Goal: Task Accomplishment & Management: Manage account settings

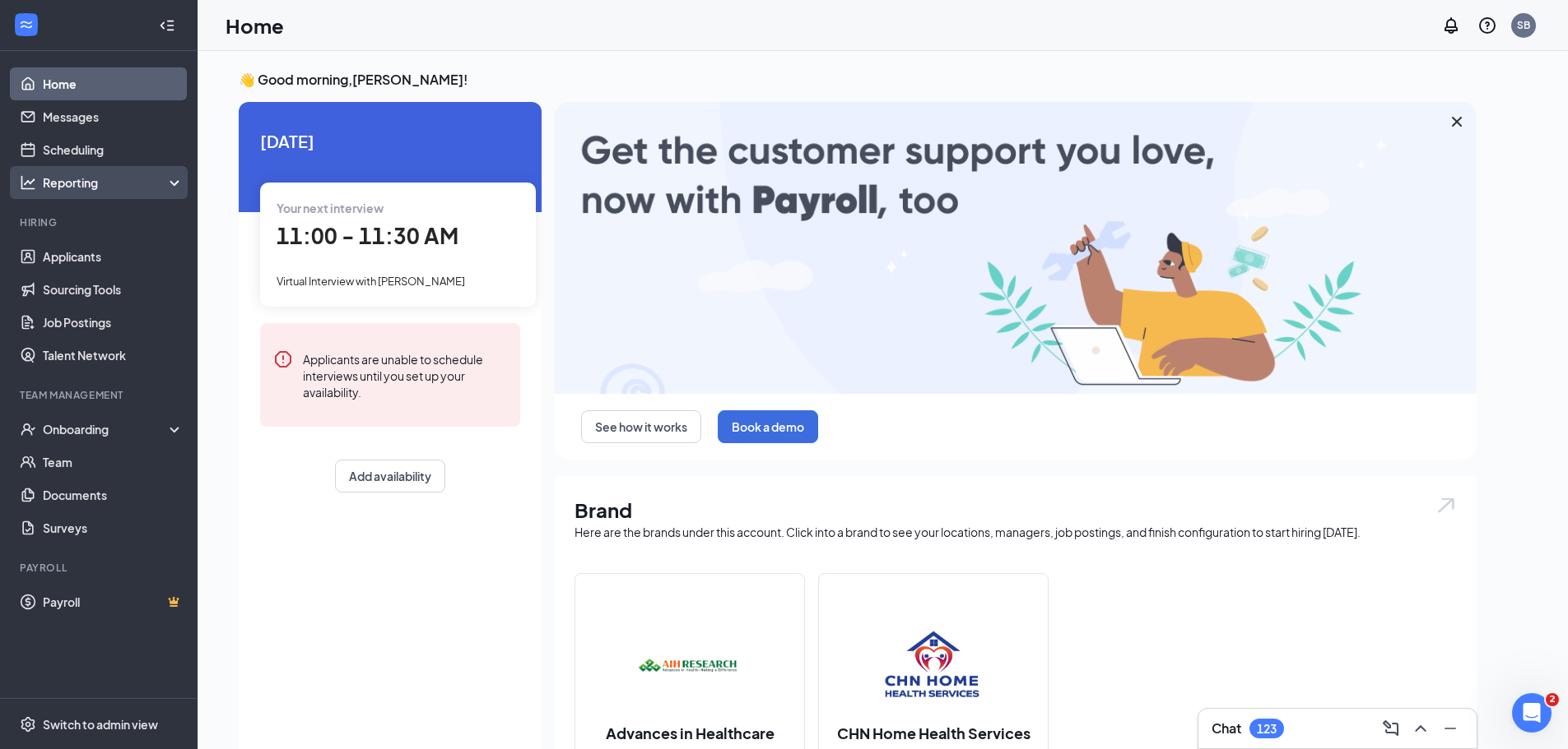
click at [126, 175] on div "Reporting" at bounding box center [113, 183] width 141 height 17
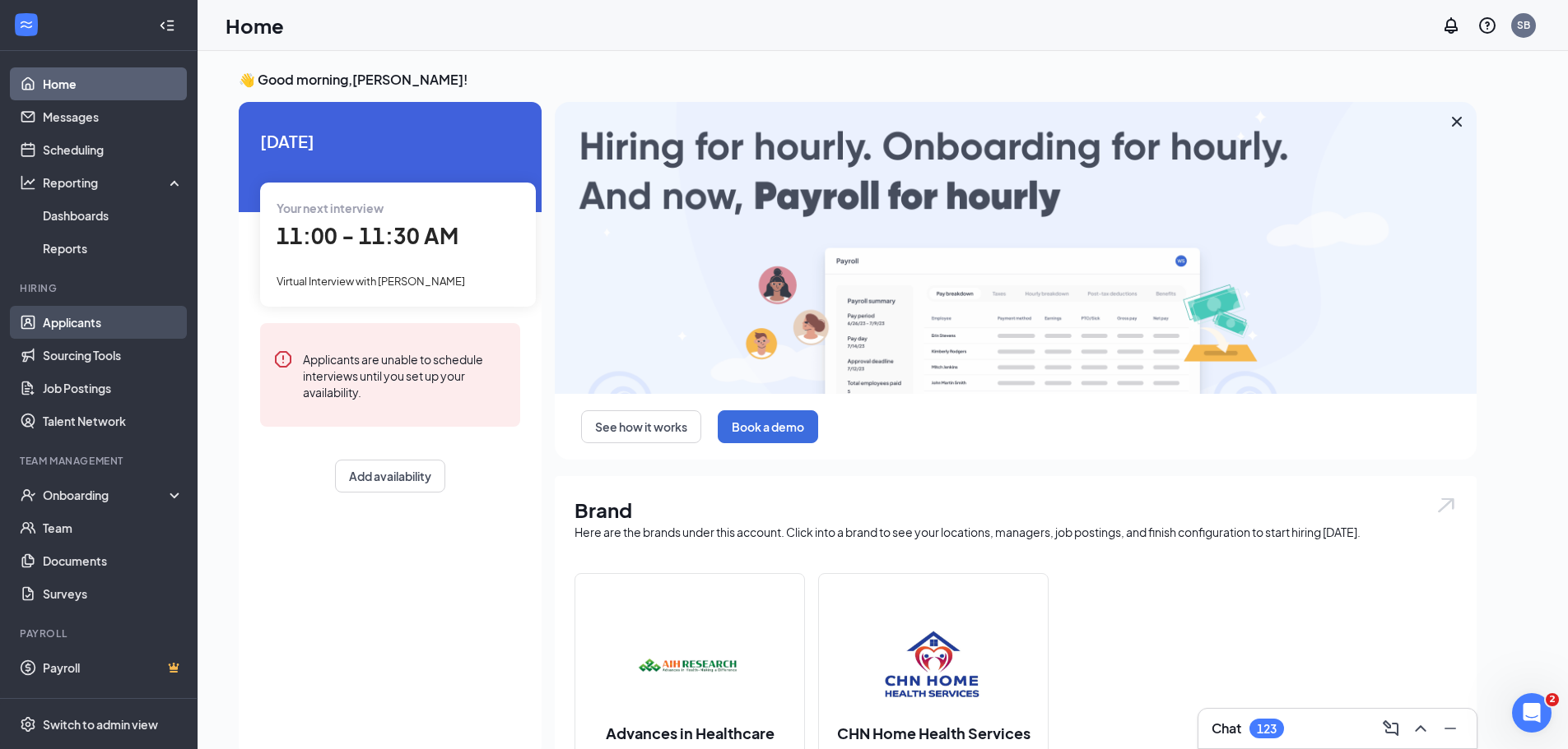
click at [105, 327] on link "Applicants" at bounding box center [113, 321] width 140 height 33
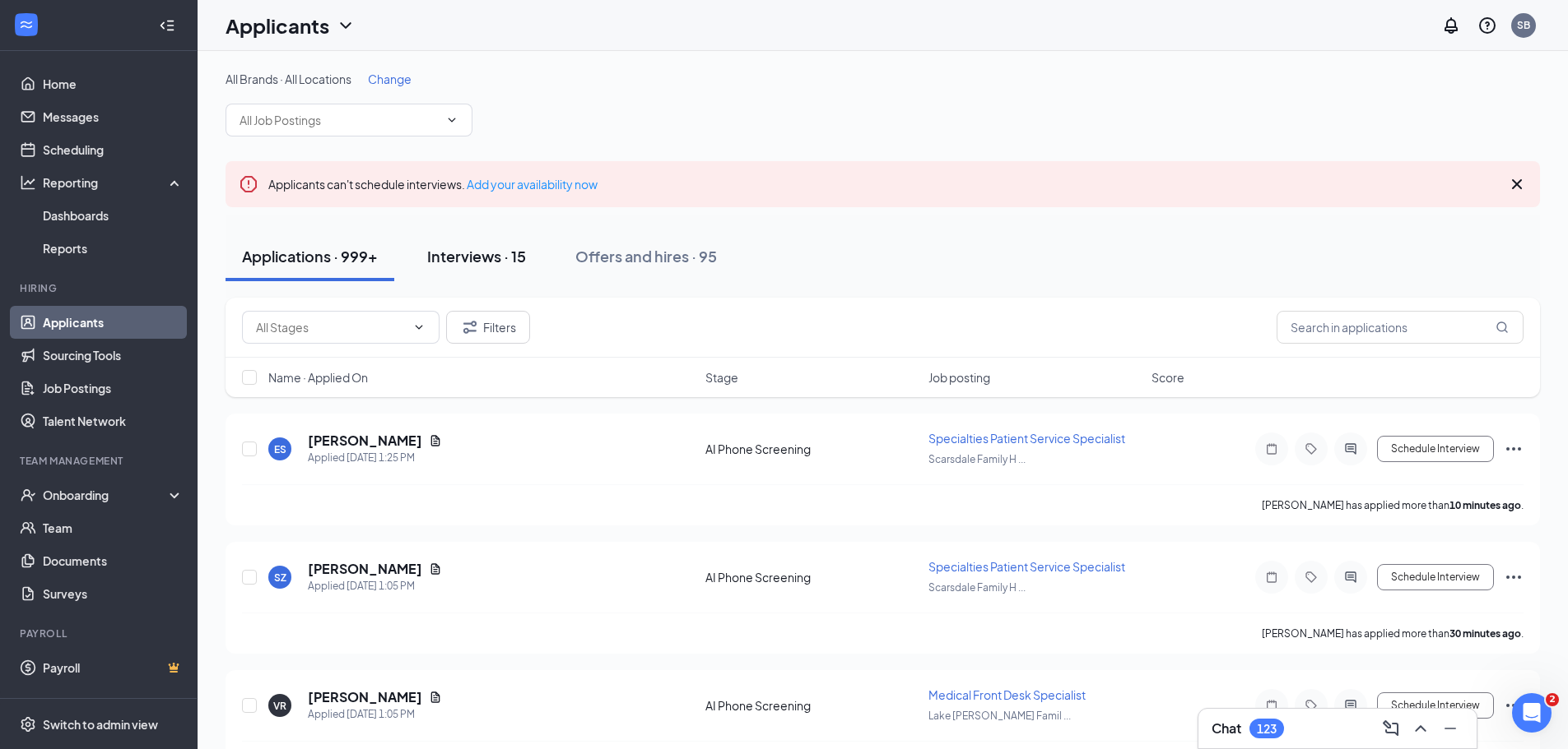
click at [499, 263] on div "Interviews · 15" at bounding box center [476, 256] width 99 height 21
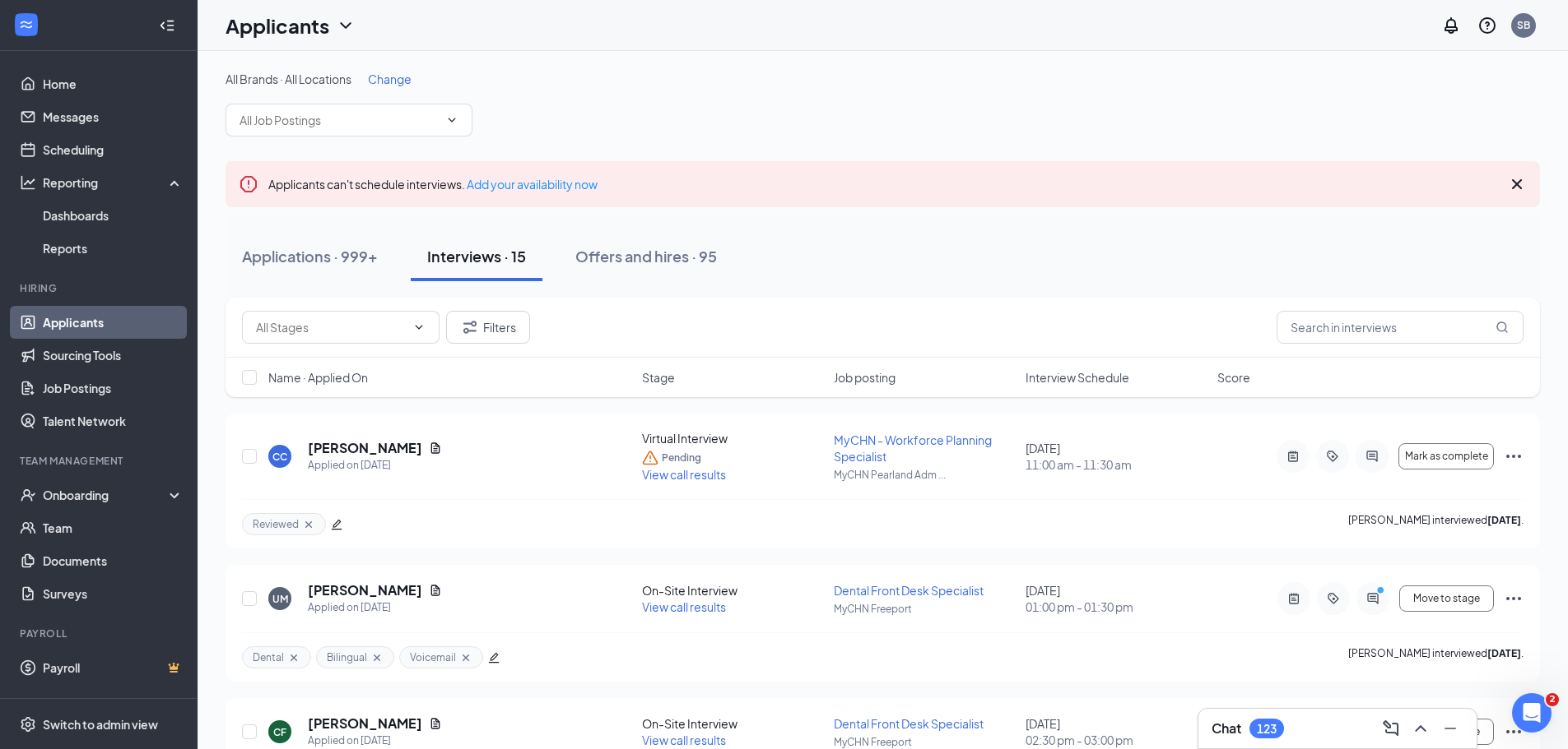
scroll to position [164, 0]
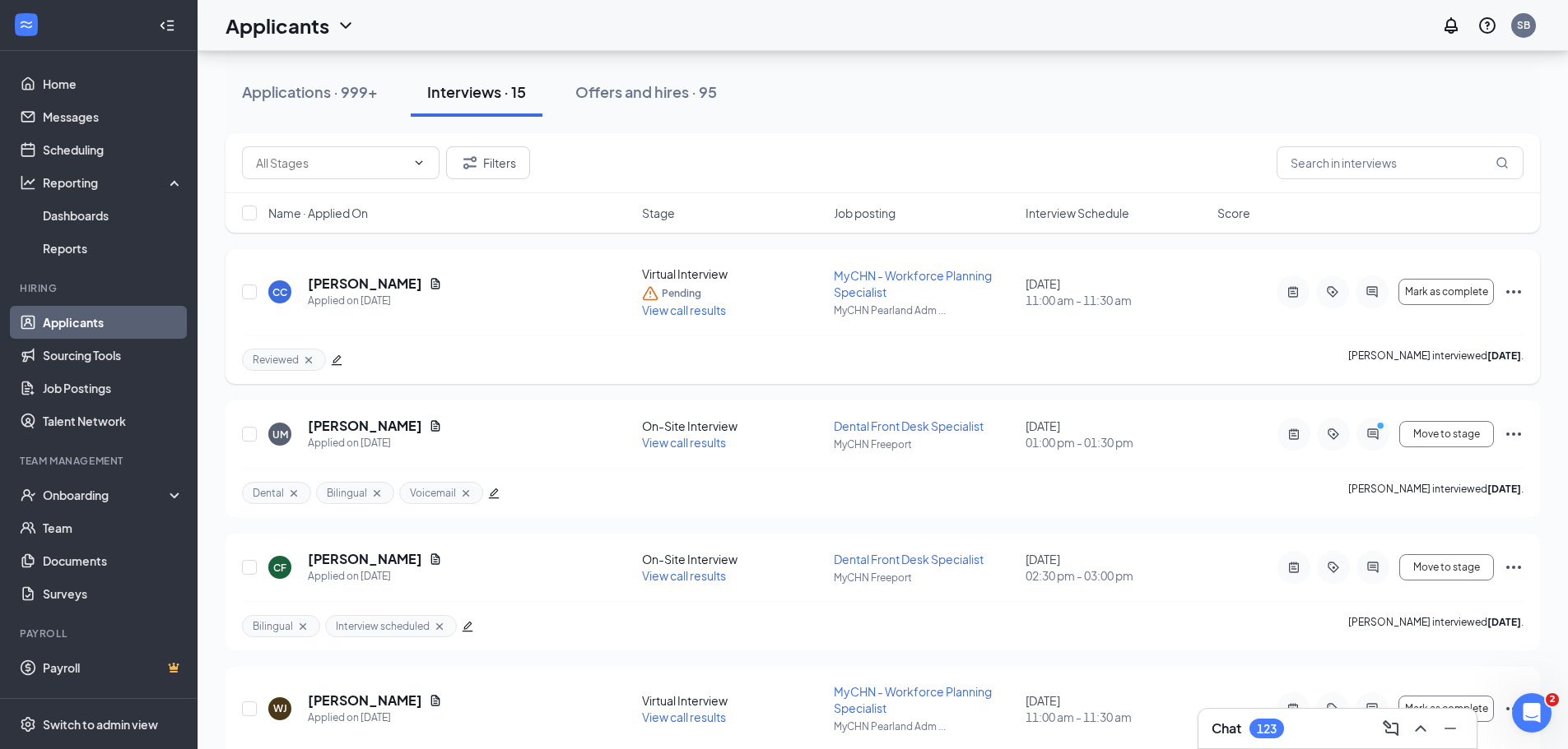
click at [853, 287] on span "MyCHN - Workforce Planning Specialist" at bounding box center [912, 283] width 158 height 31
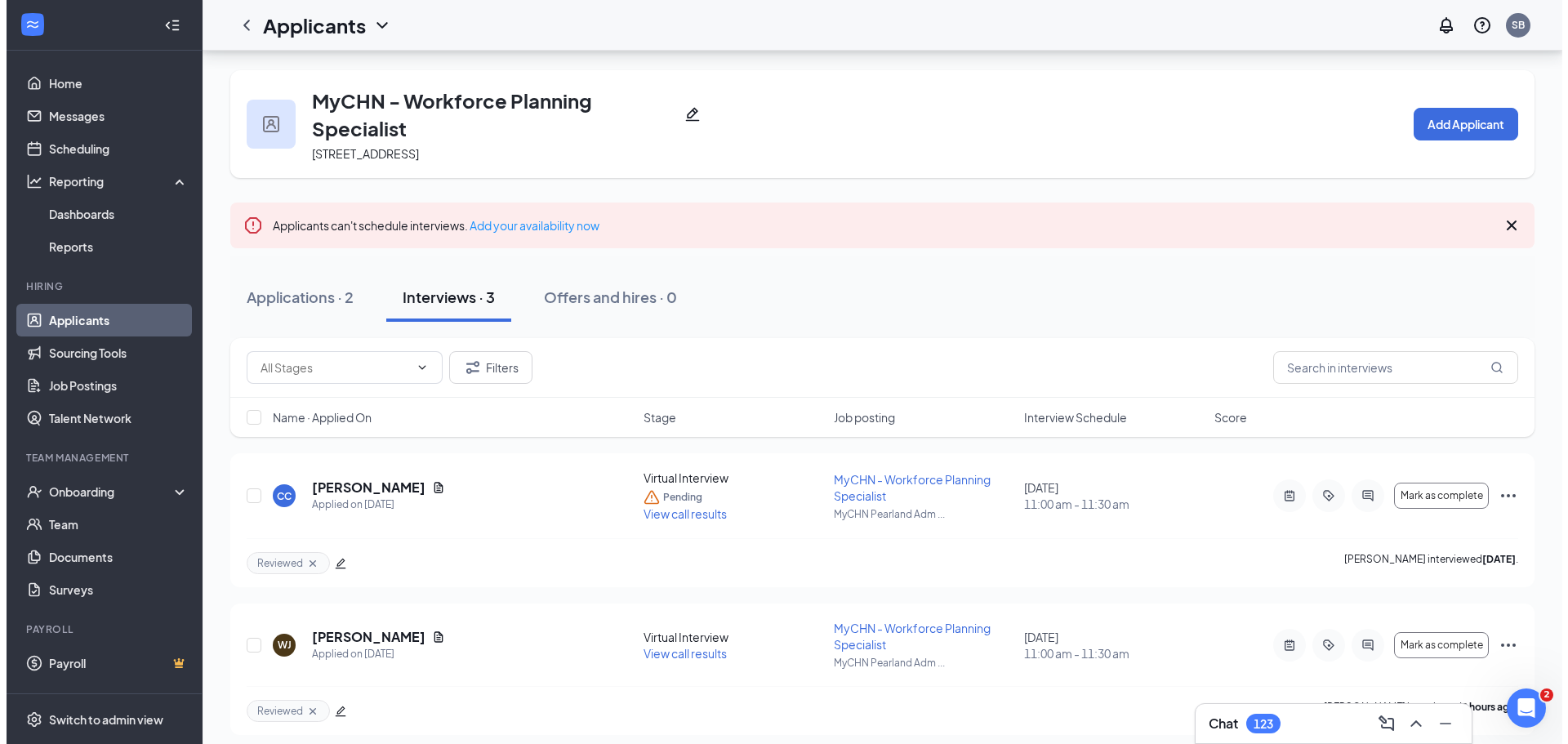
scroll to position [161, 0]
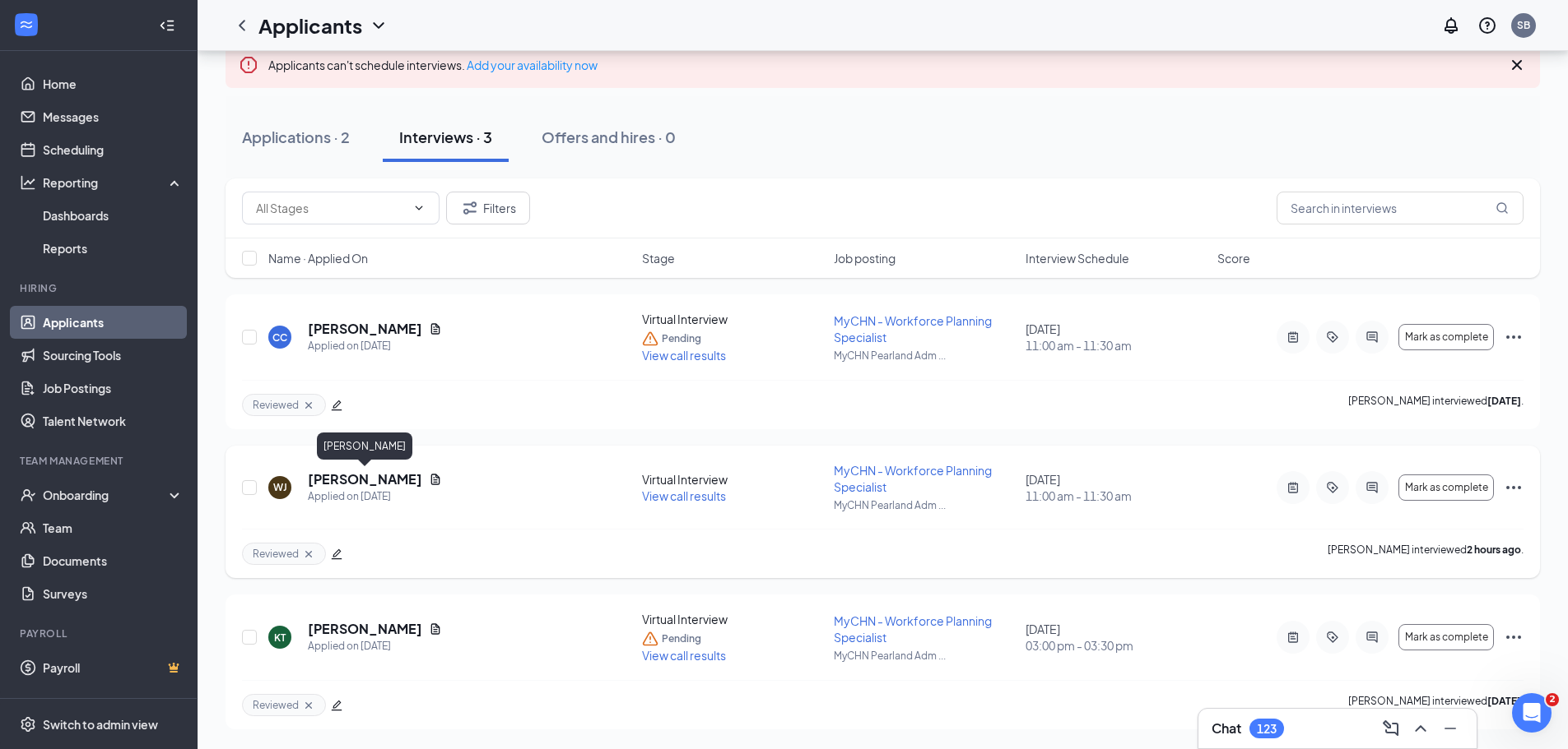
click at [401, 479] on h5 "[PERSON_NAME]" at bounding box center [364, 479] width 114 height 18
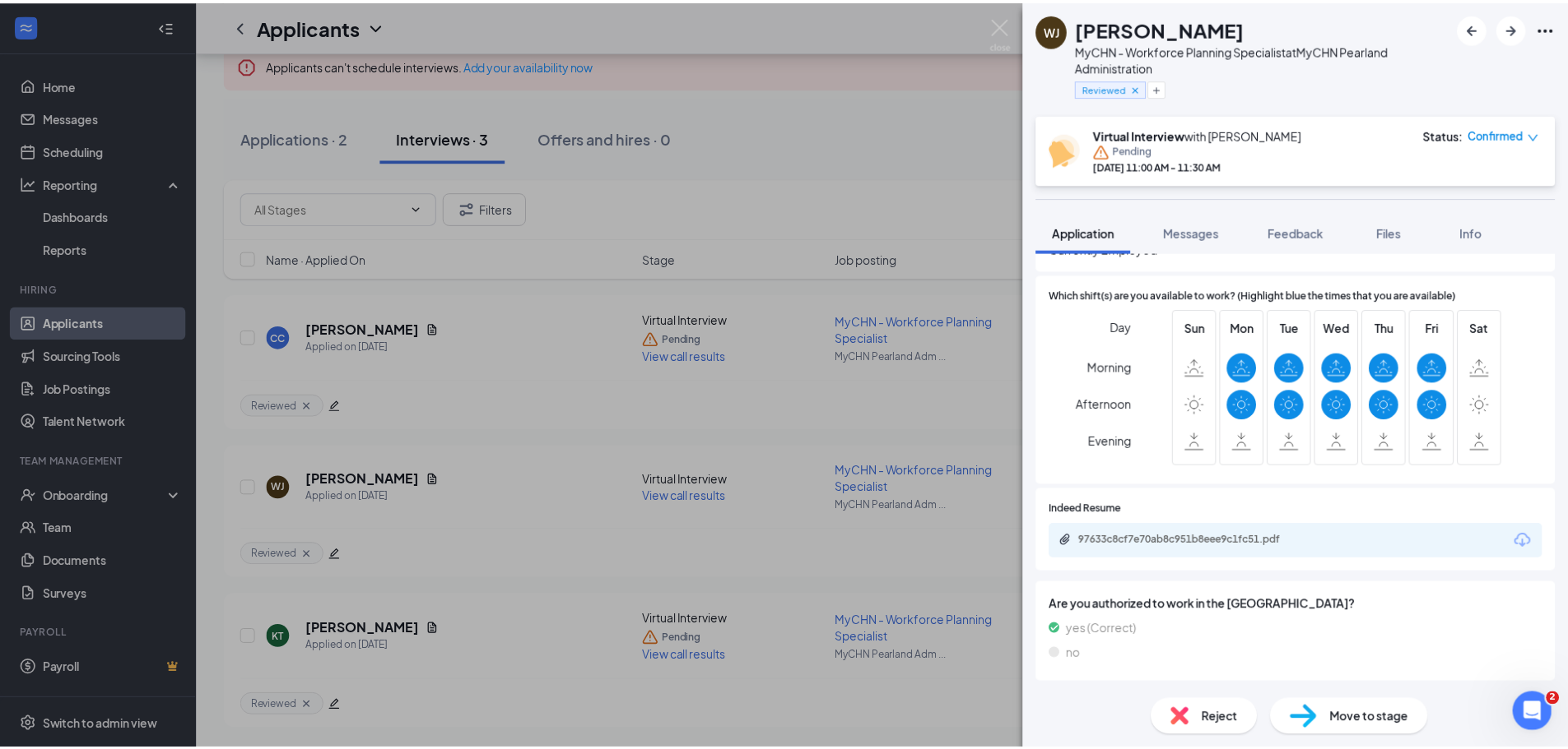
scroll to position [1149, 0]
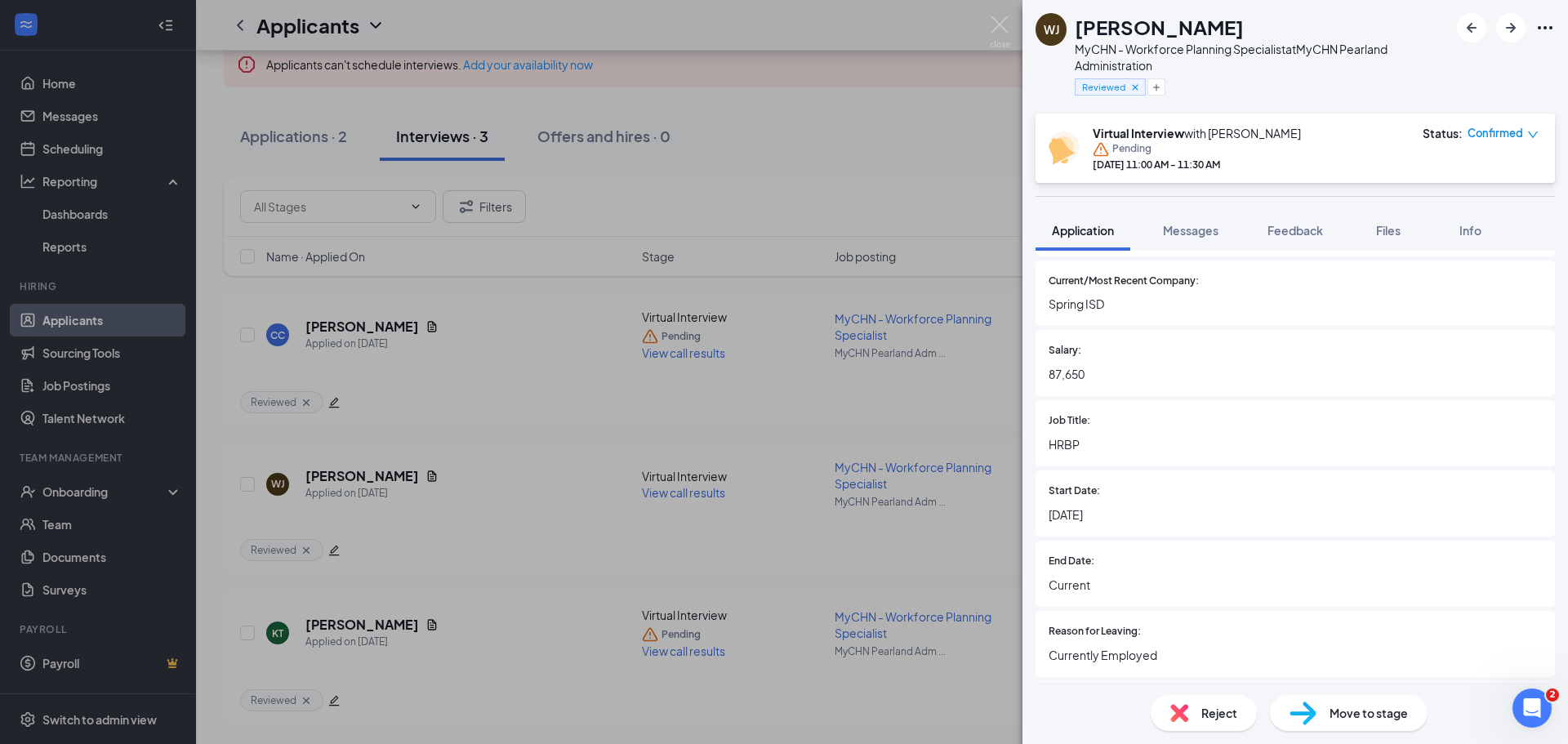
click at [667, 494] on div "[PERSON_NAME][GEOGRAPHIC_DATA] MyCHN - Workforce Planning Specialist at MyCHN P…" at bounding box center [784, 372] width 1568 height 744
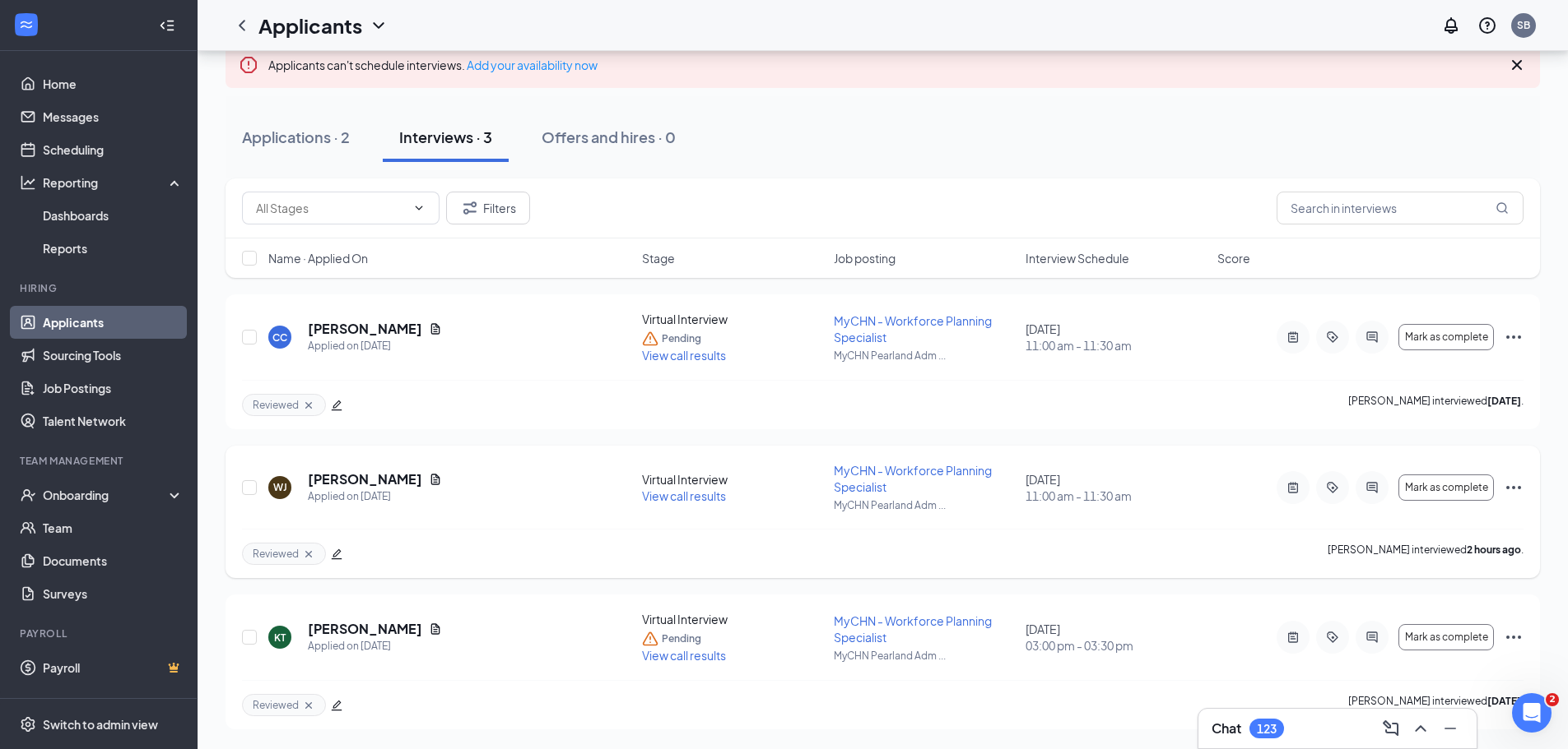
click at [690, 494] on span "View call results" at bounding box center [683, 496] width 84 height 15
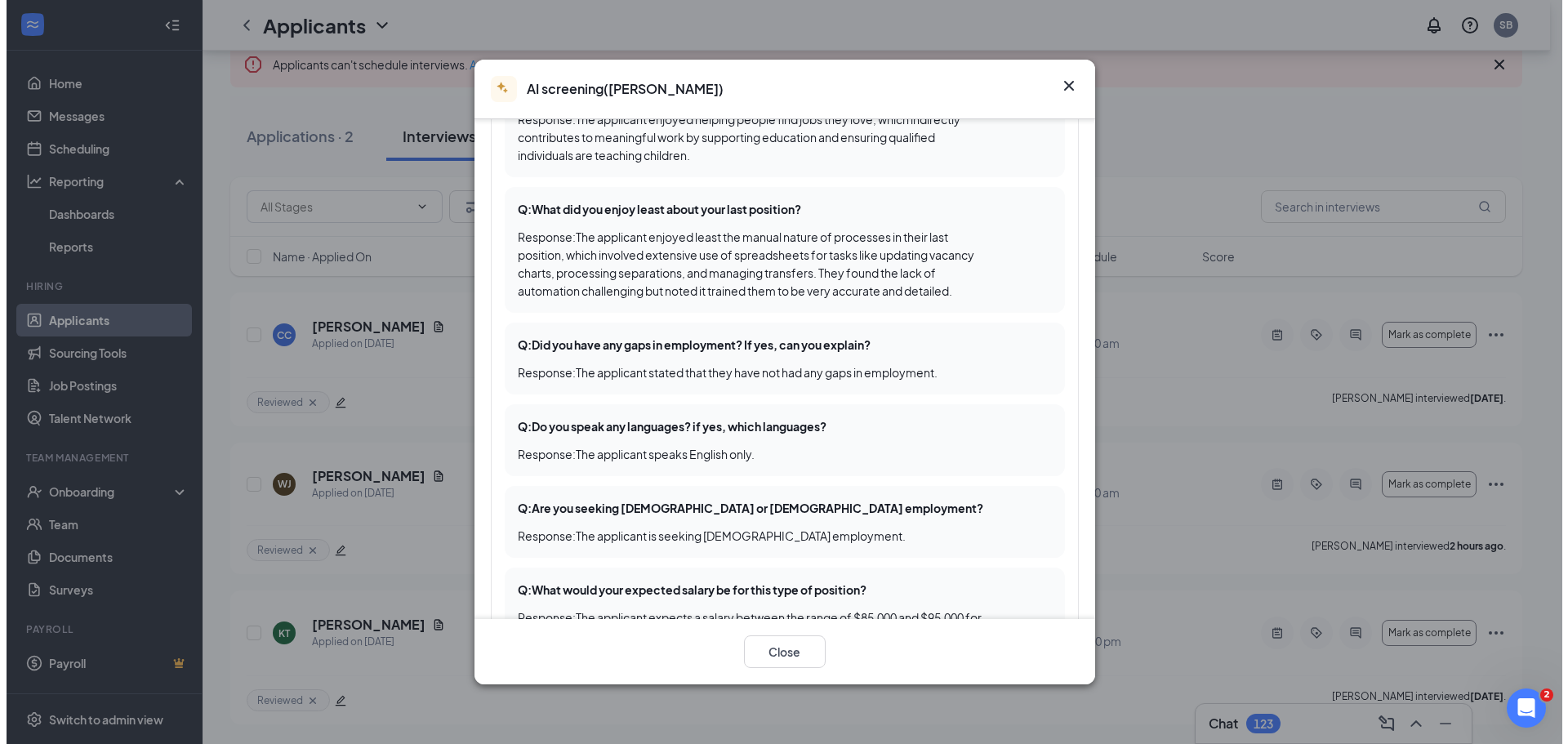
scroll to position [899, 0]
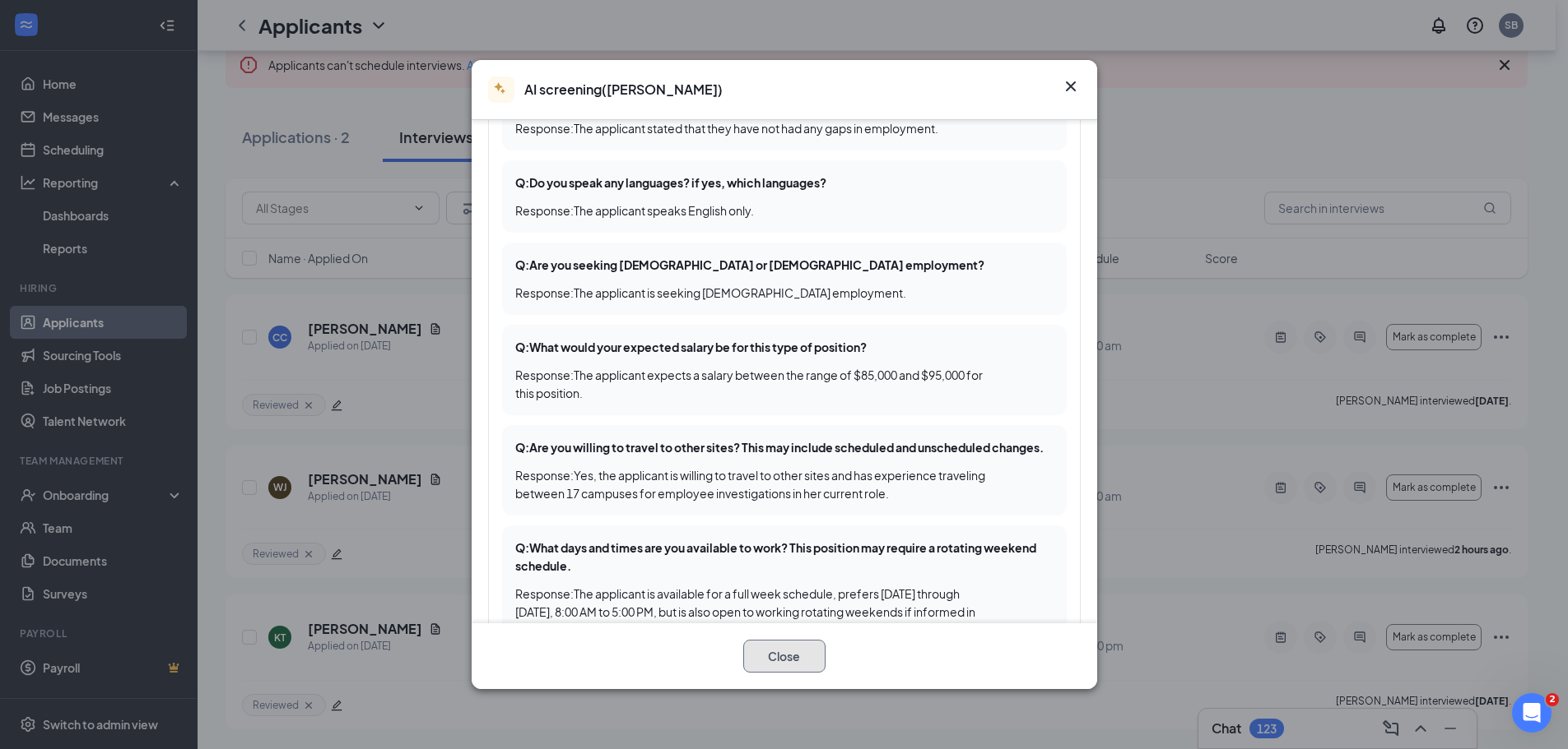
click at [794, 649] on button "Close" at bounding box center [784, 655] width 83 height 33
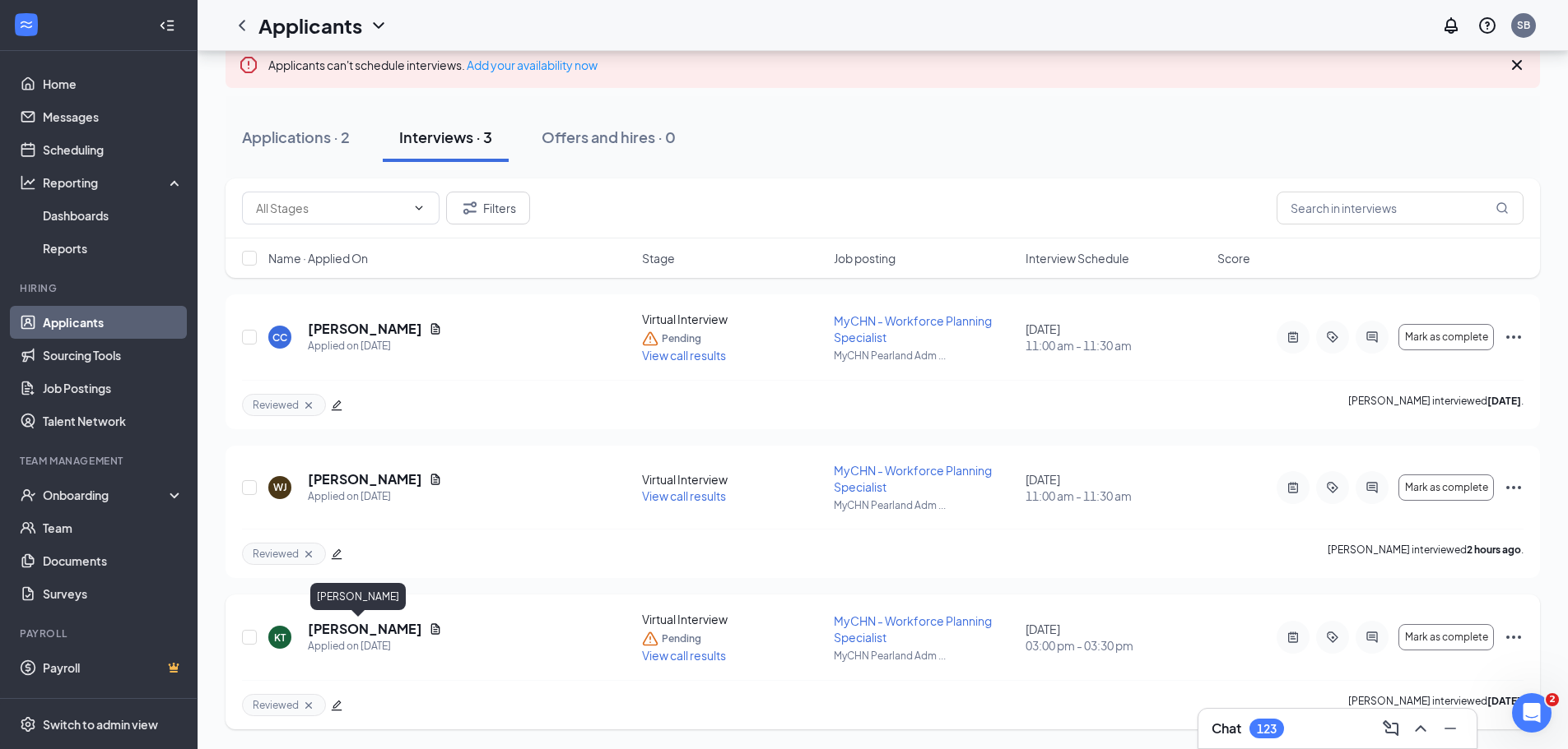
click at [347, 628] on h5 "[PERSON_NAME]" at bounding box center [364, 630] width 114 height 18
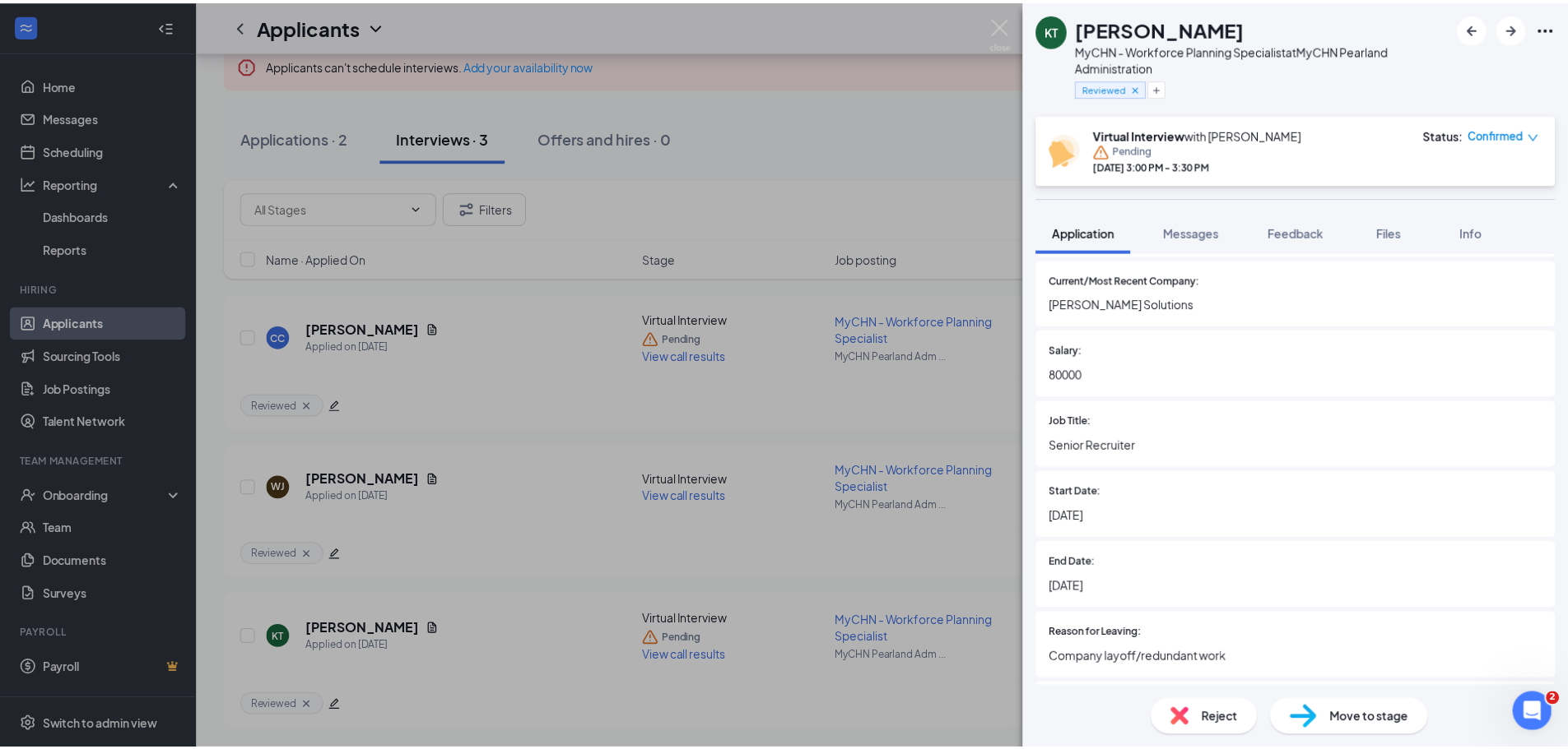
scroll to position [1478, 0]
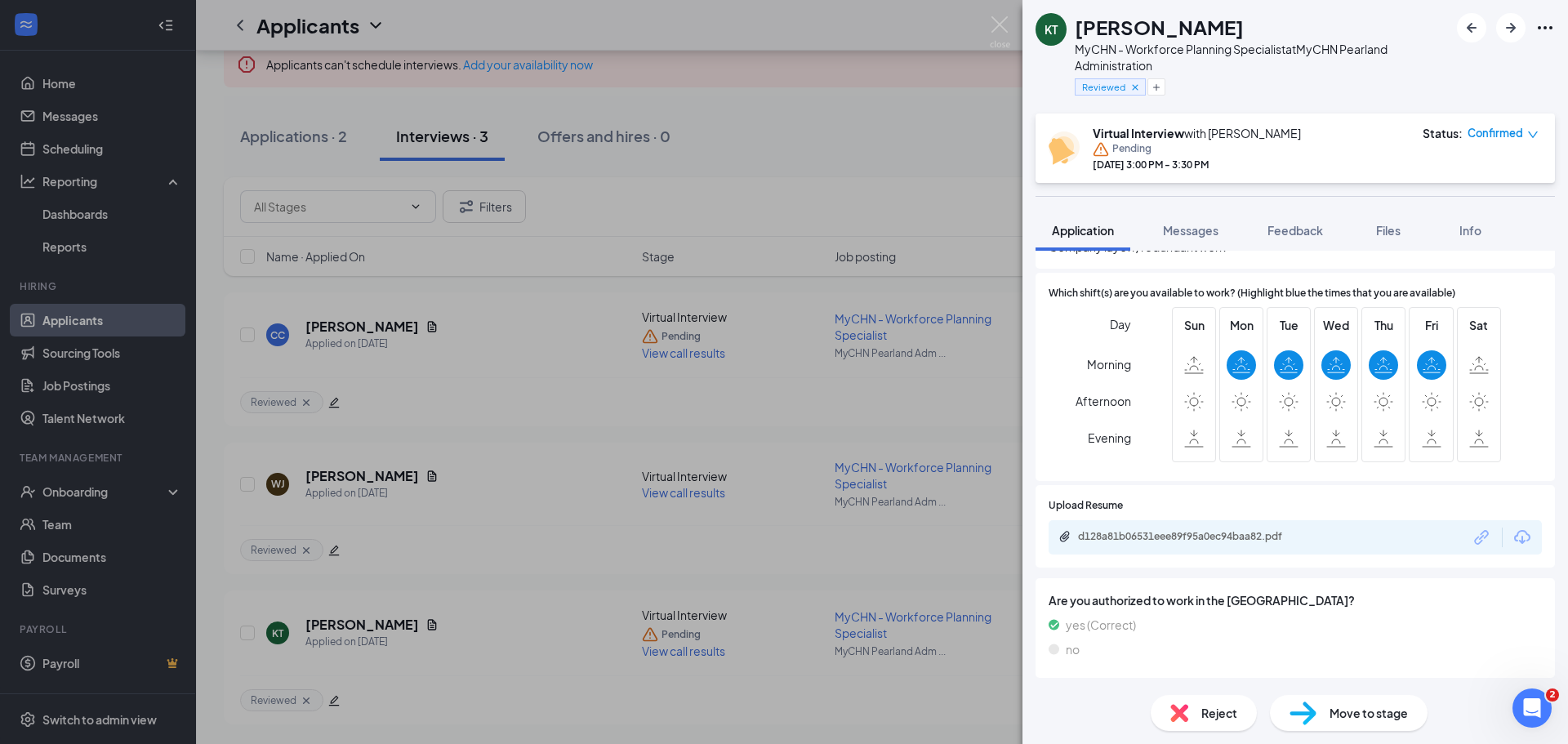
click at [481, 455] on div "KT [PERSON_NAME] MyCHN - Workforce Planning Specialist at MyCHN Pearland Admini…" at bounding box center [784, 372] width 1568 height 744
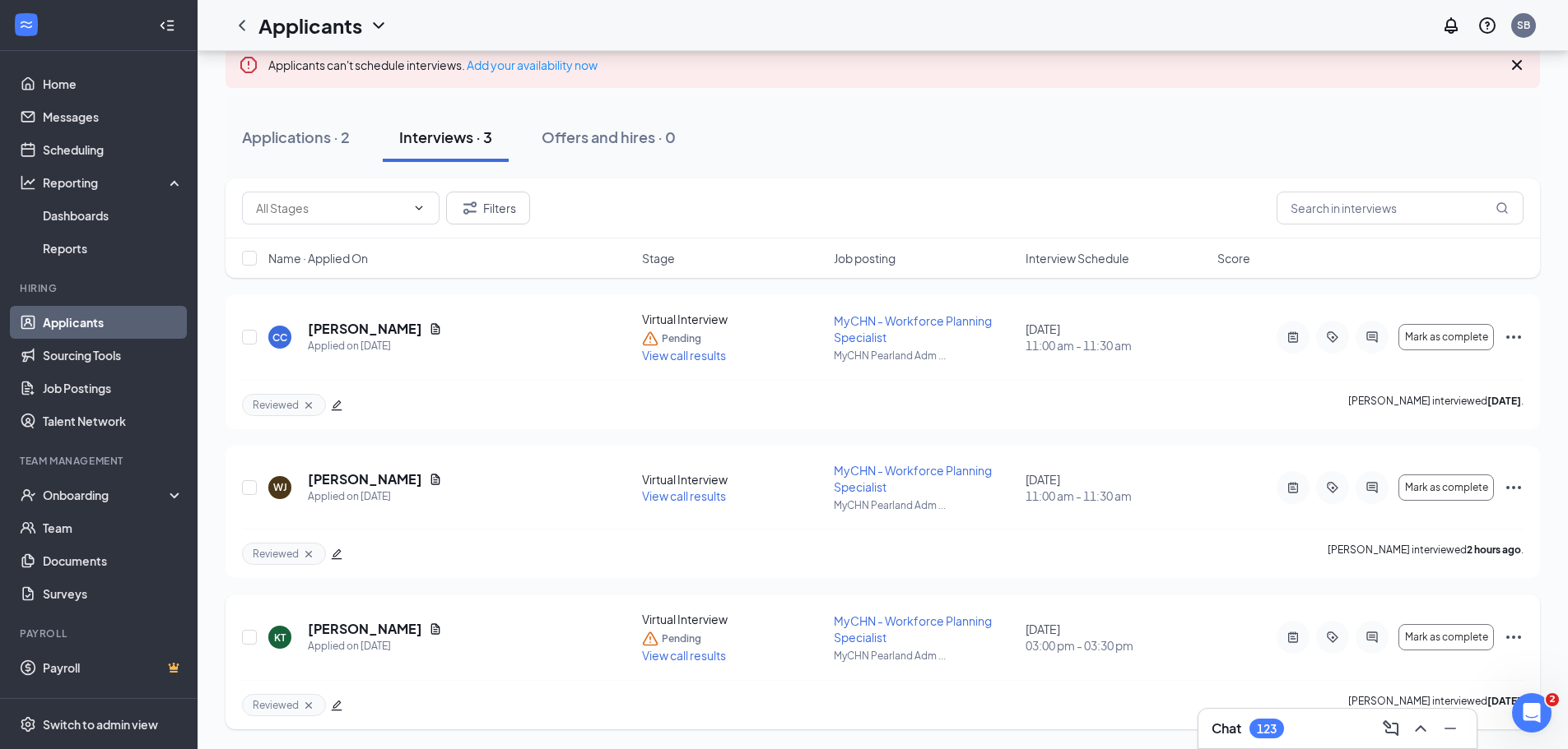
click at [681, 655] on span "View call results" at bounding box center [683, 655] width 84 height 15
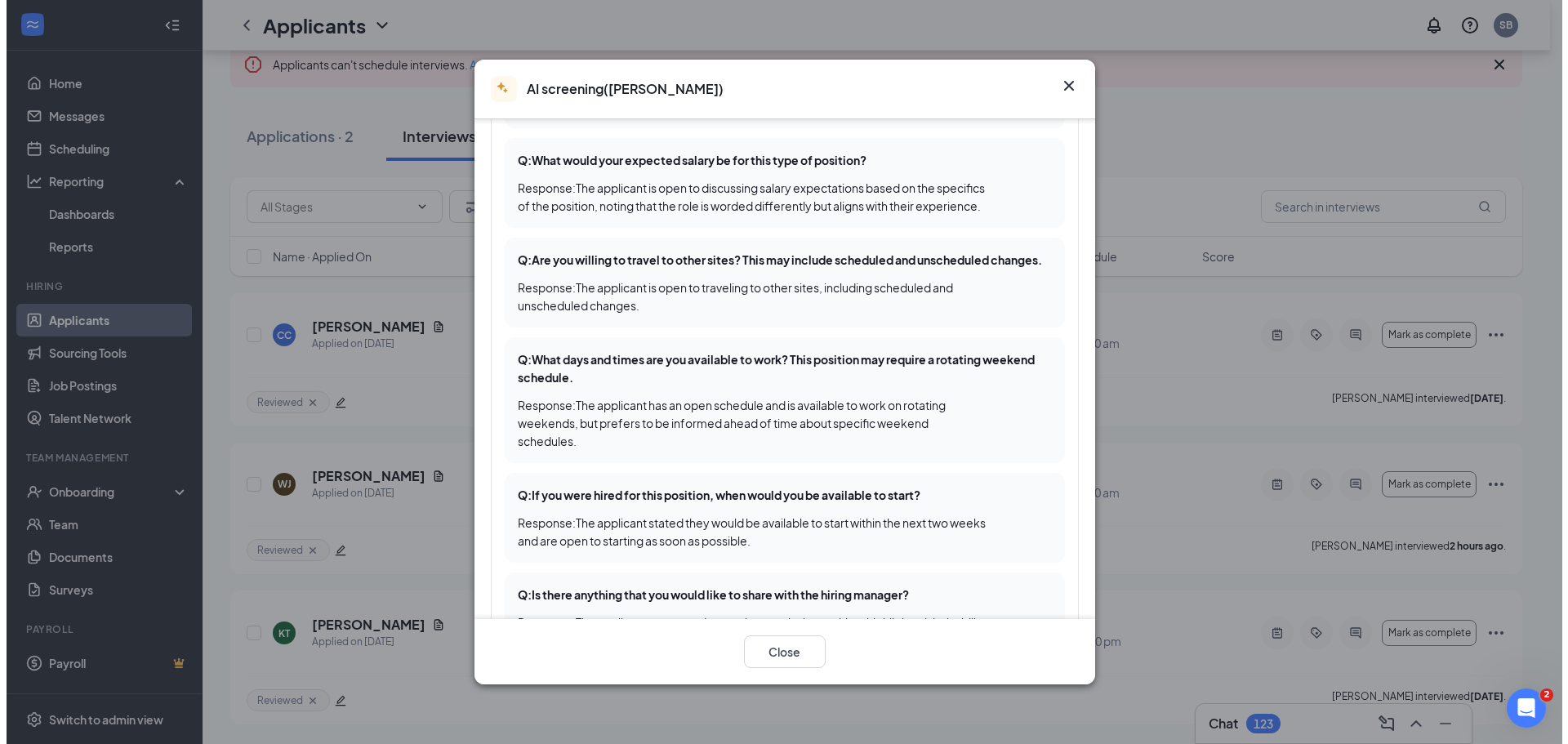
scroll to position [912, 0]
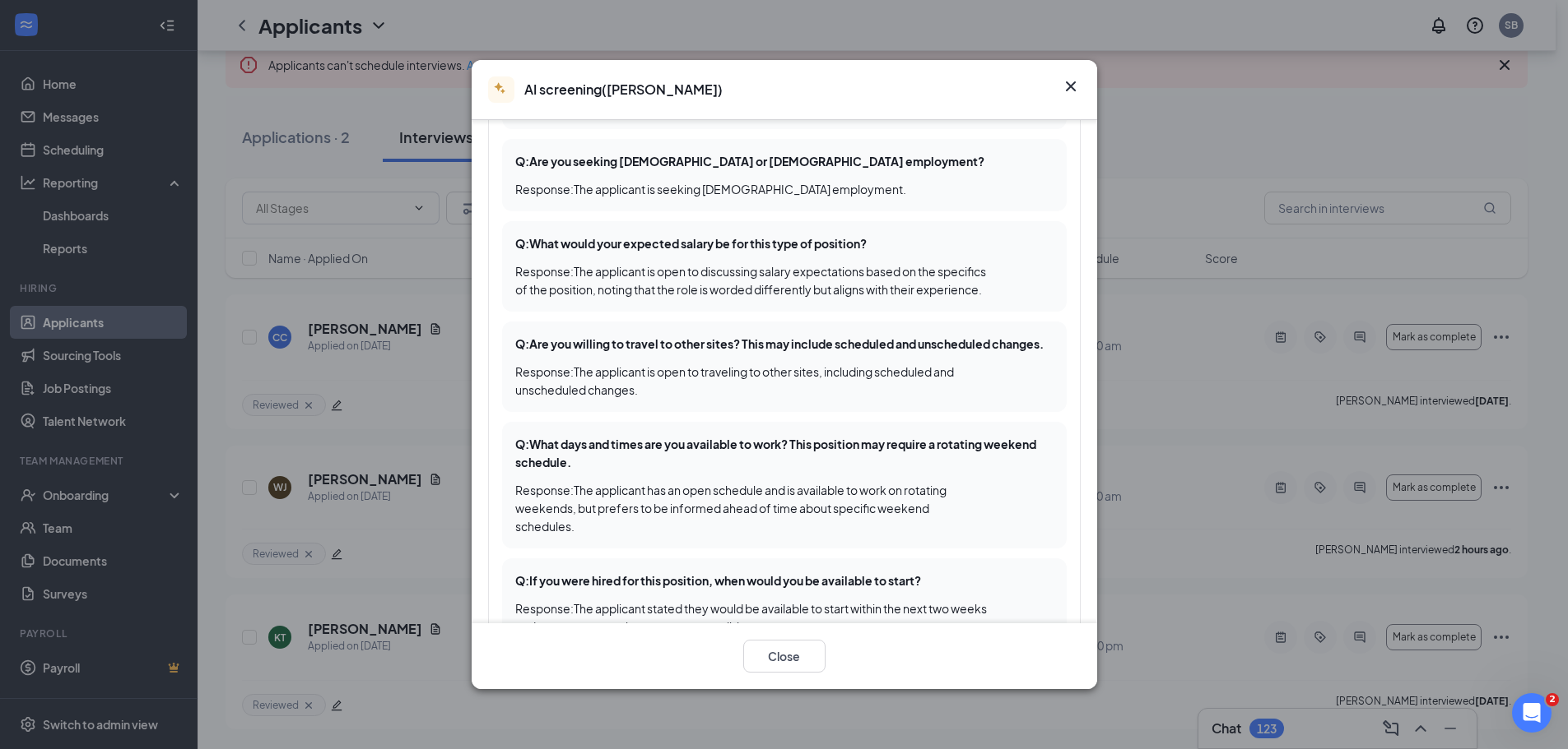
click at [1077, 84] on icon "Cross" at bounding box center [1071, 87] width 20 height 20
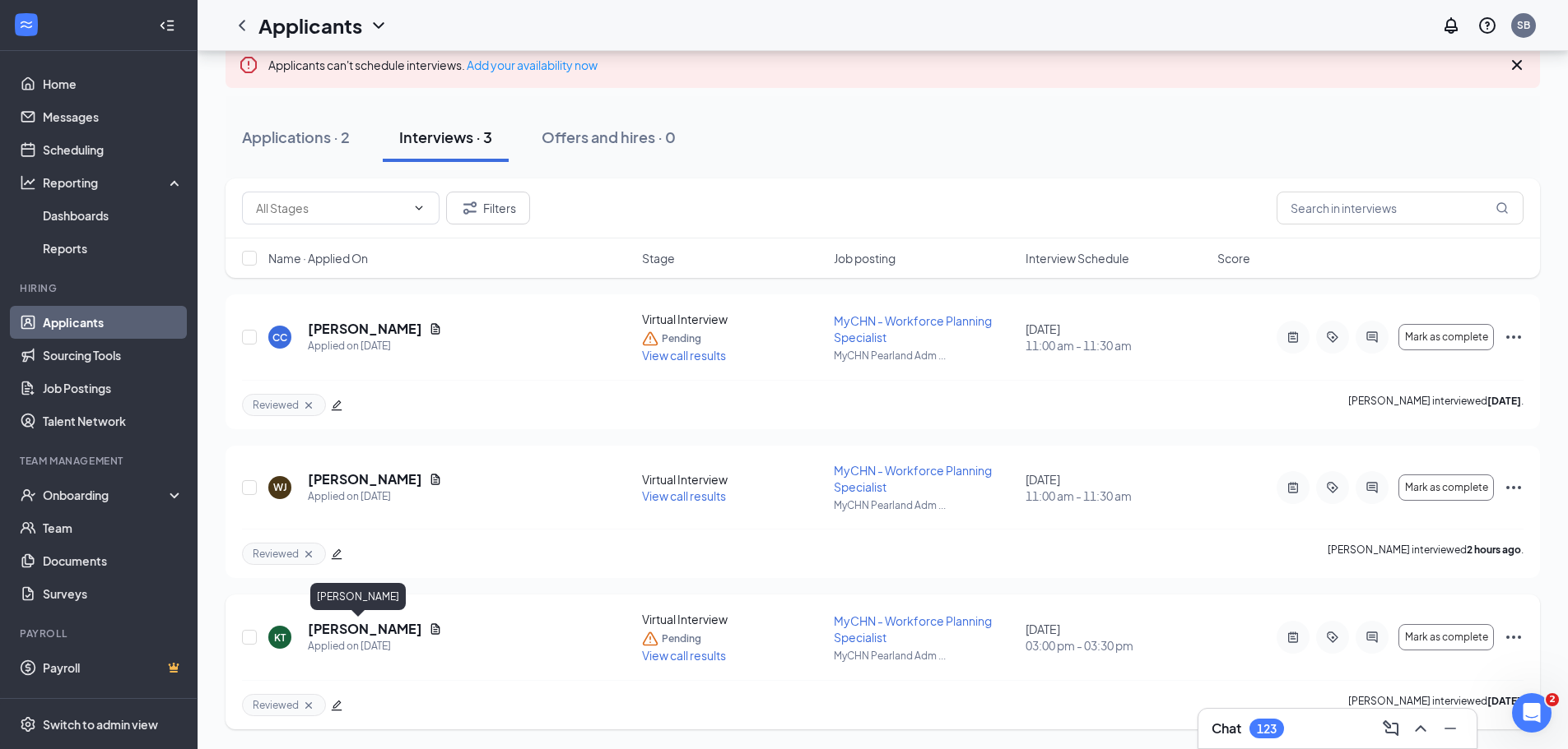
click at [351, 631] on h5 "[PERSON_NAME]" at bounding box center [364, 630] width 114 height 18
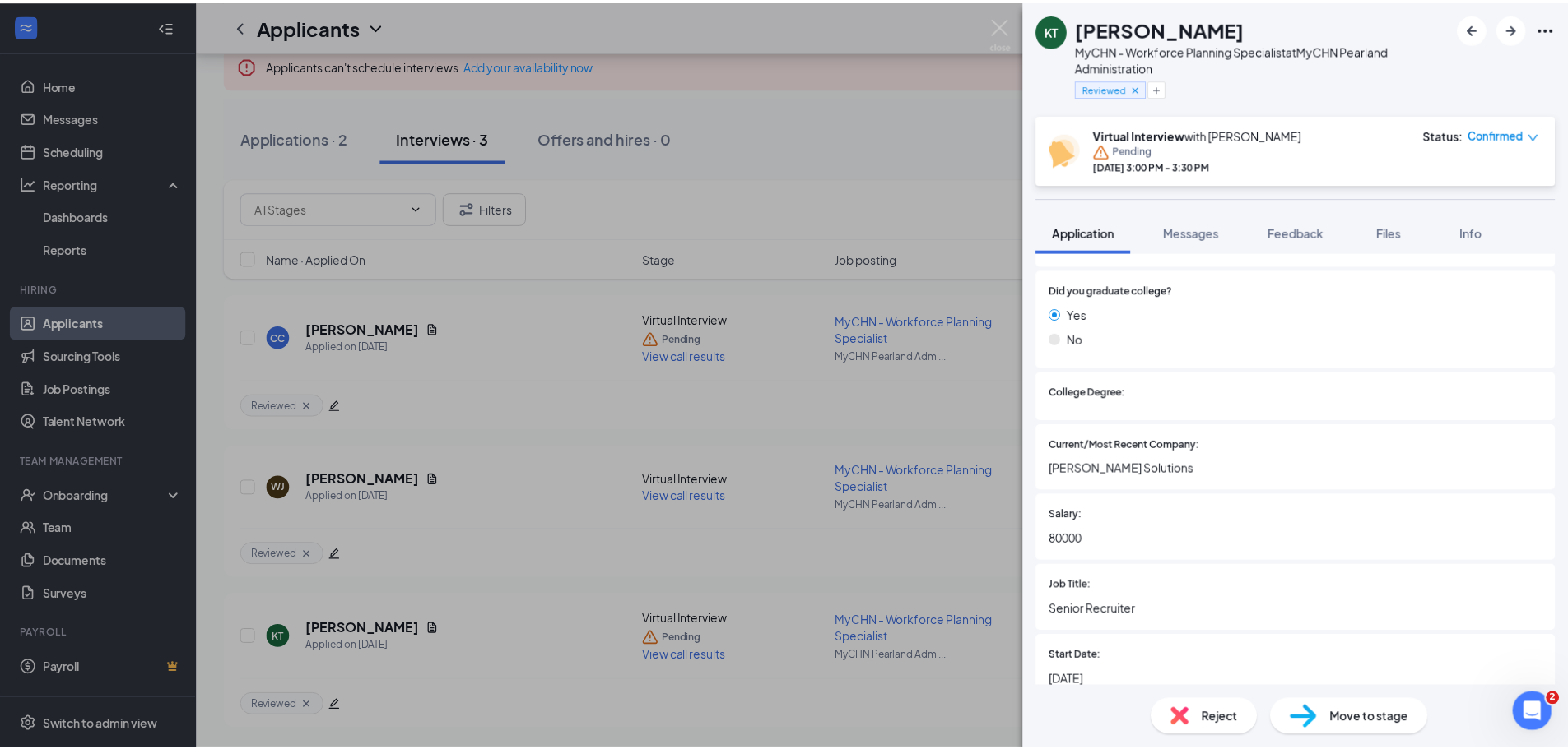
scroll to position [987, 0]
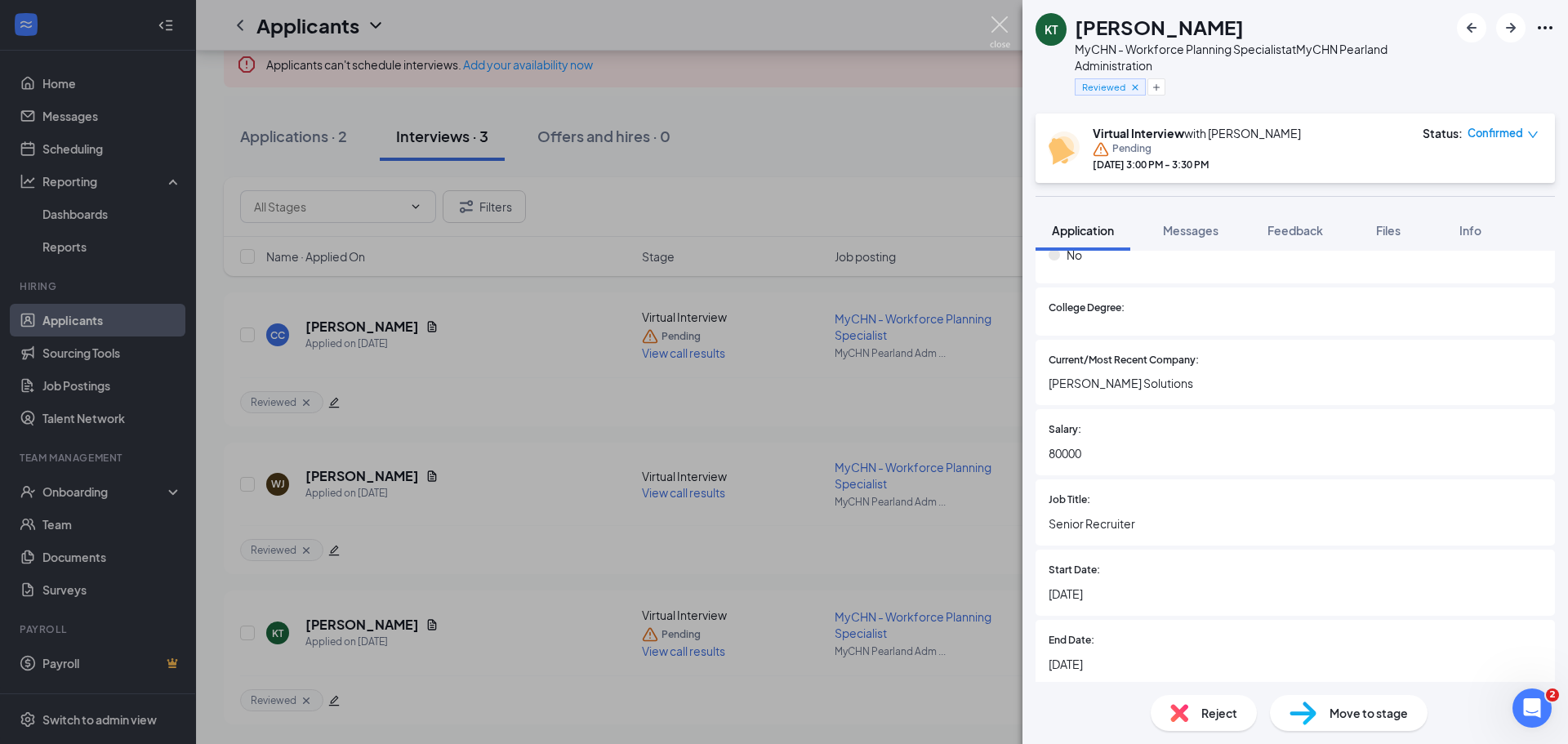
click at [1007, 27] on img at bounding box center [1000, 32] width 21 height 32
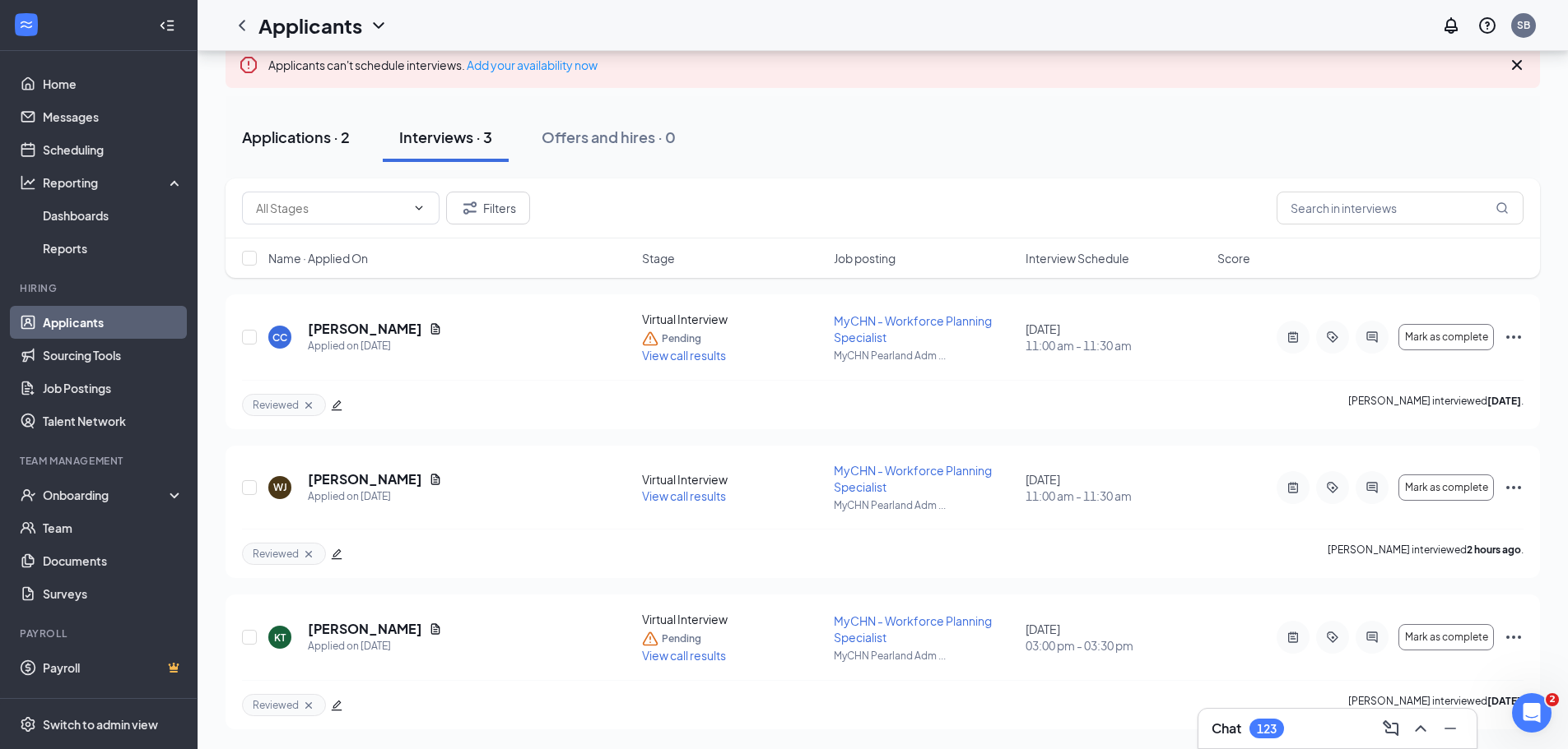
click at [285, 139] on div "Applications · 2" at bounding box center [296, 137] width 108 height 21
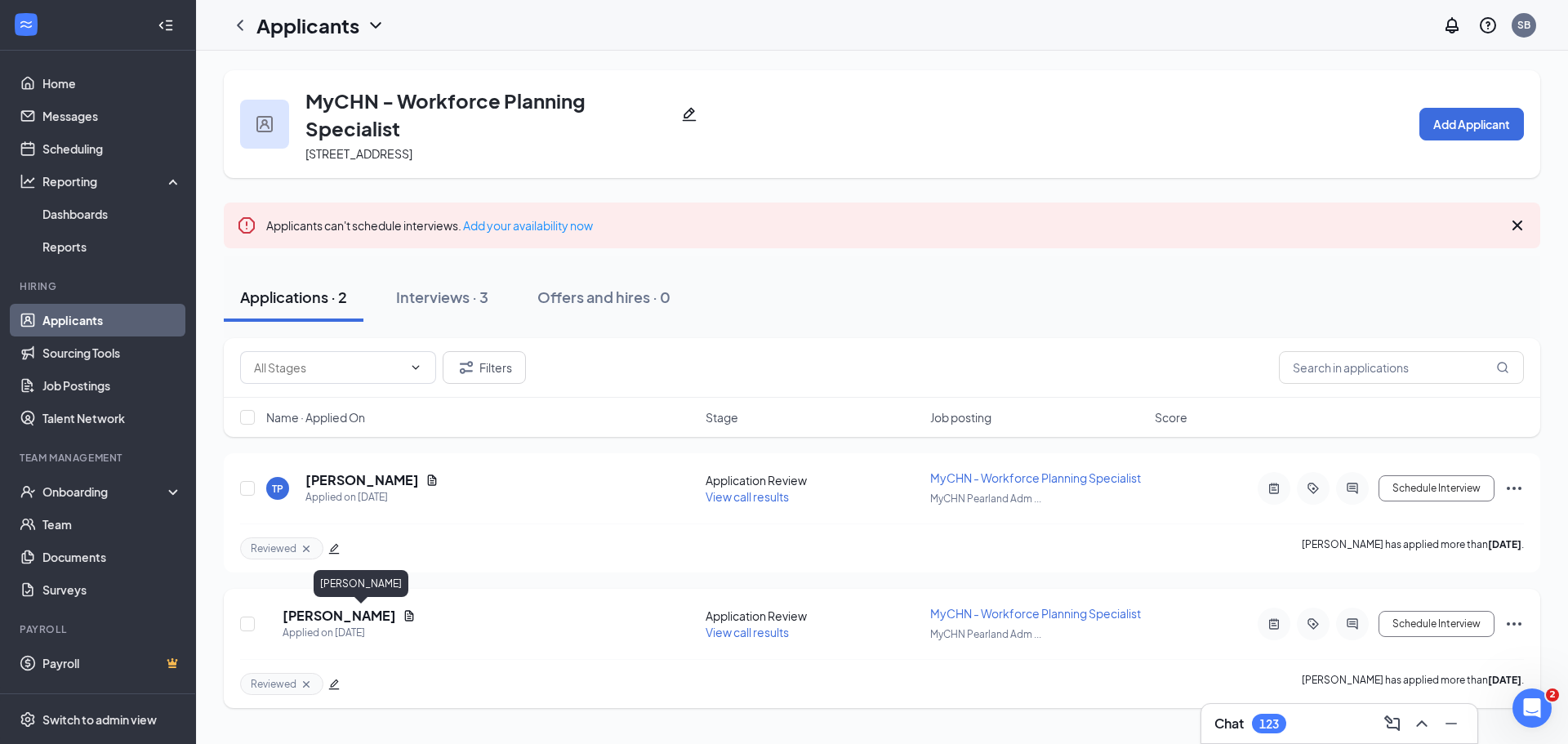
click at [373, 617] on h5 "[PERSON_NAME]" at bounding box center [339, 616] width 114 height 18
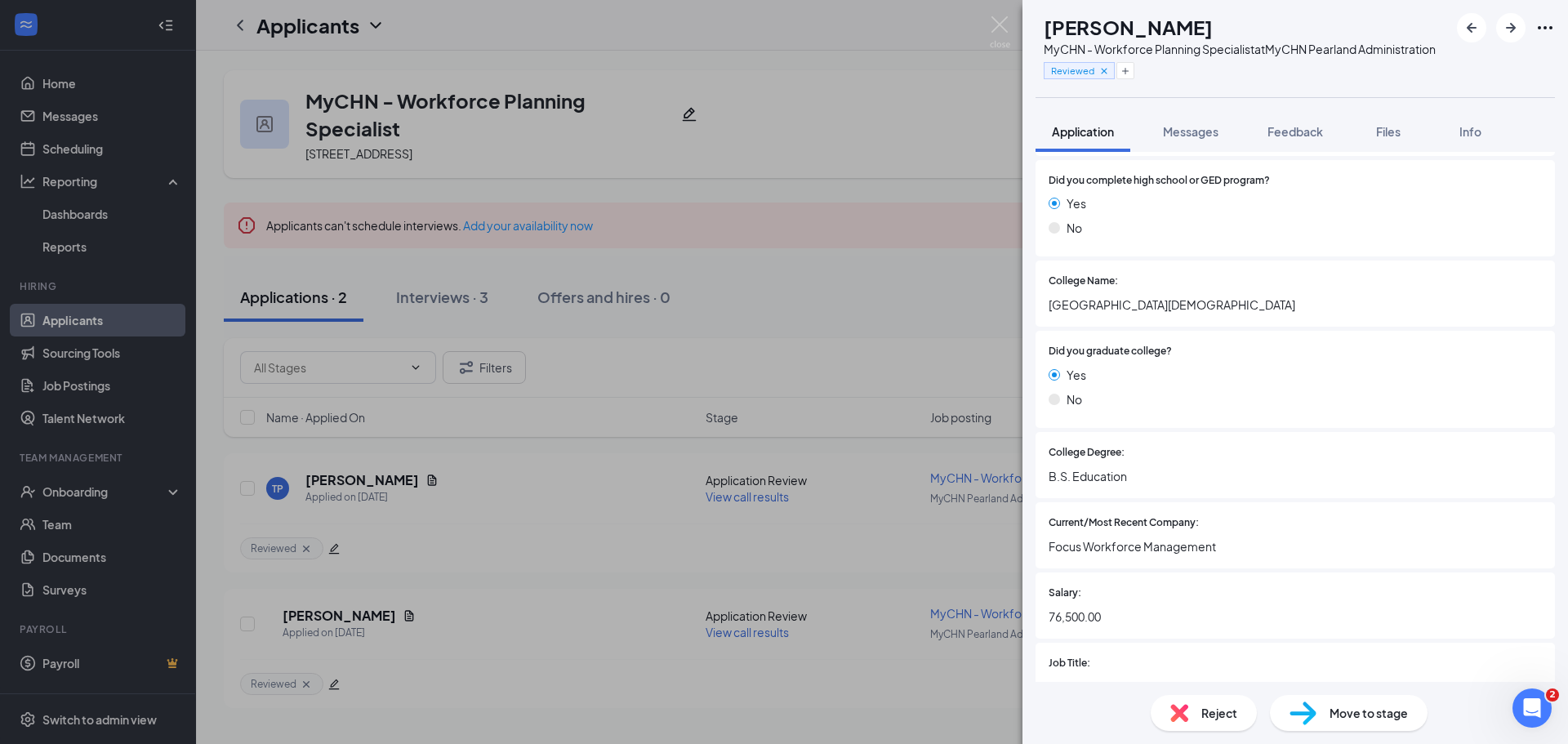
scroll to position [980, 0]
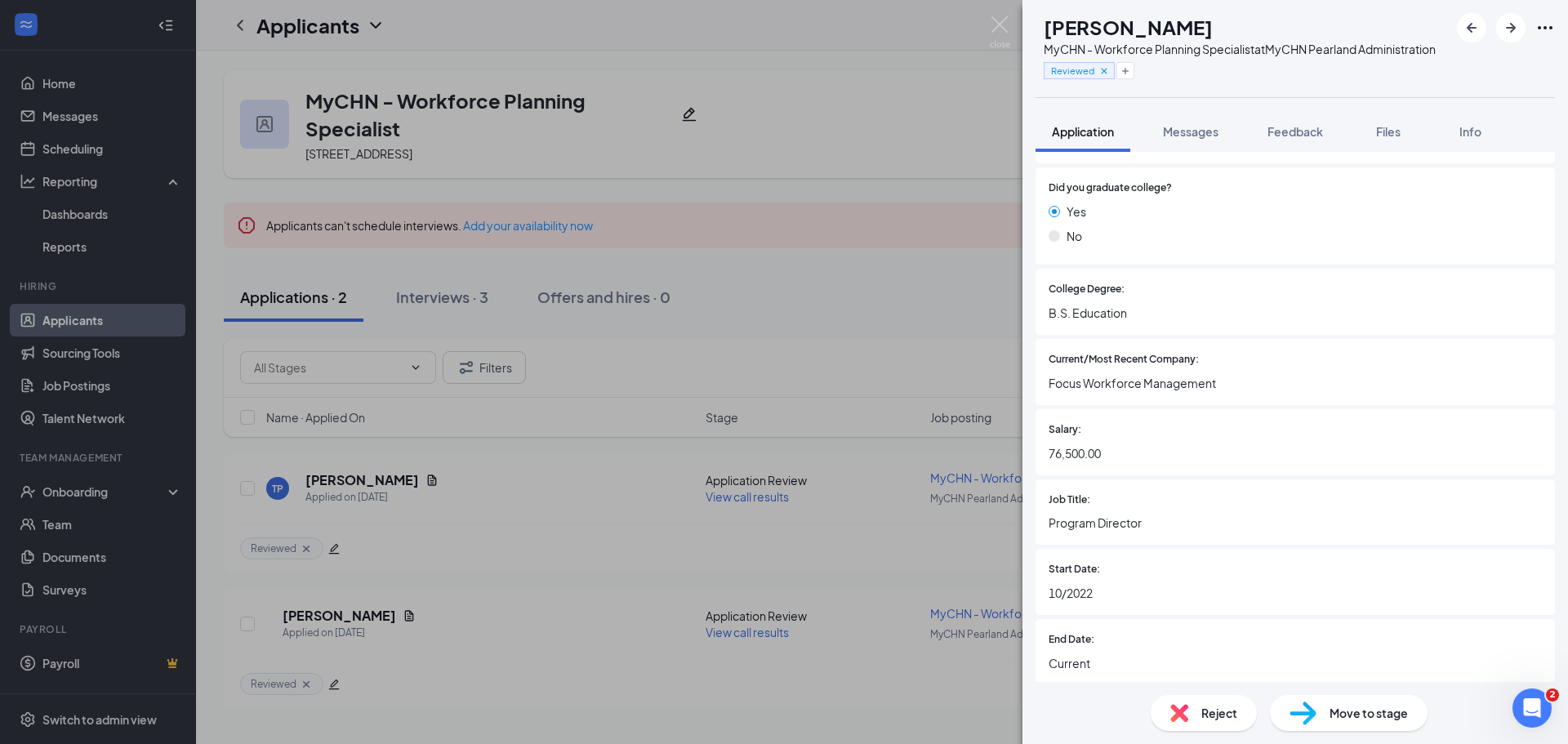
click at [548, 513] on div "[PERSON_NAME] MyCHN - Workforce Planning Specialist at MyCHN Pearland Administr…" at bounding box center [784, 372] width 1568 height 744
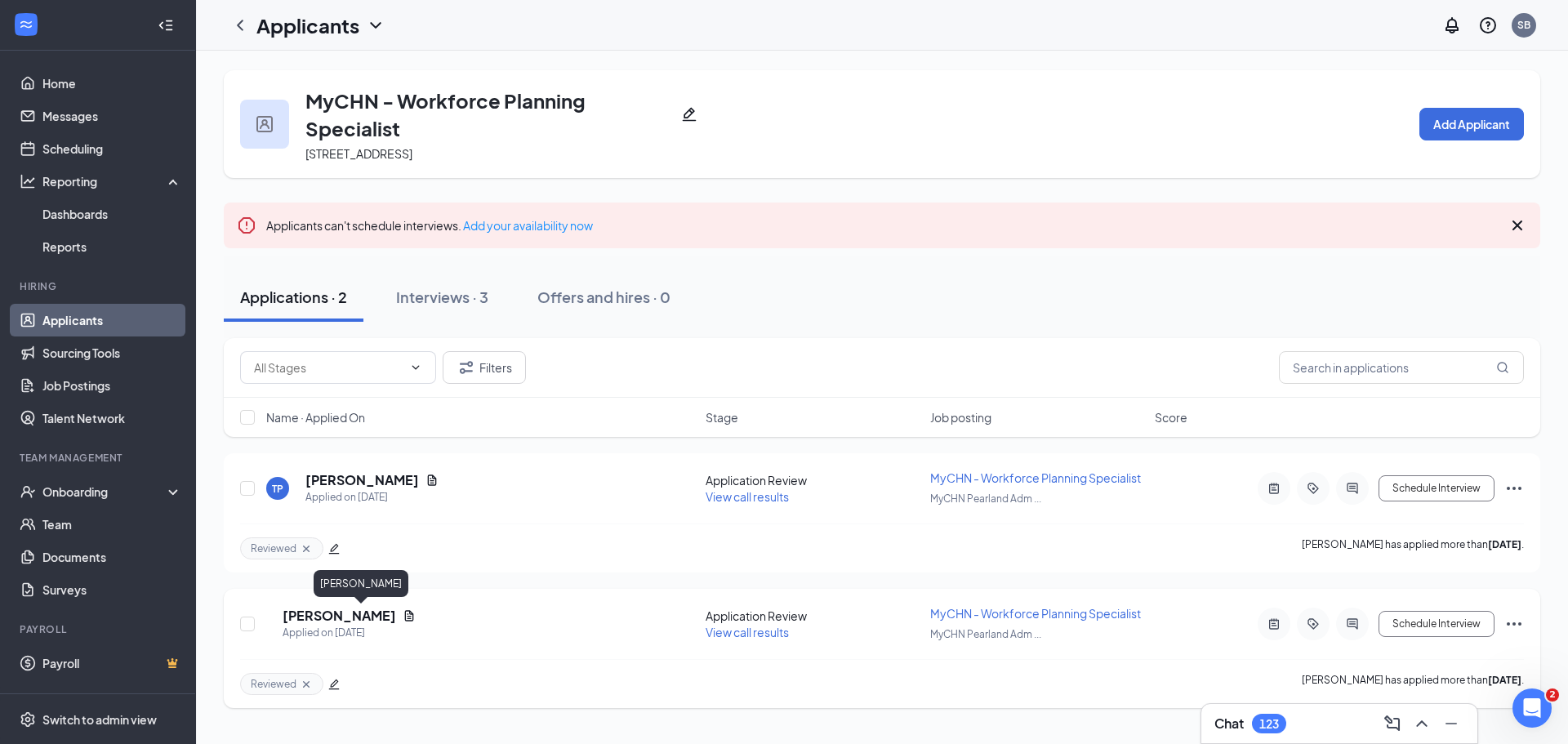
click at [344, 615] on h5 "[PERSON_NAME]" at bounding box center [339, 616] width 114 height 18
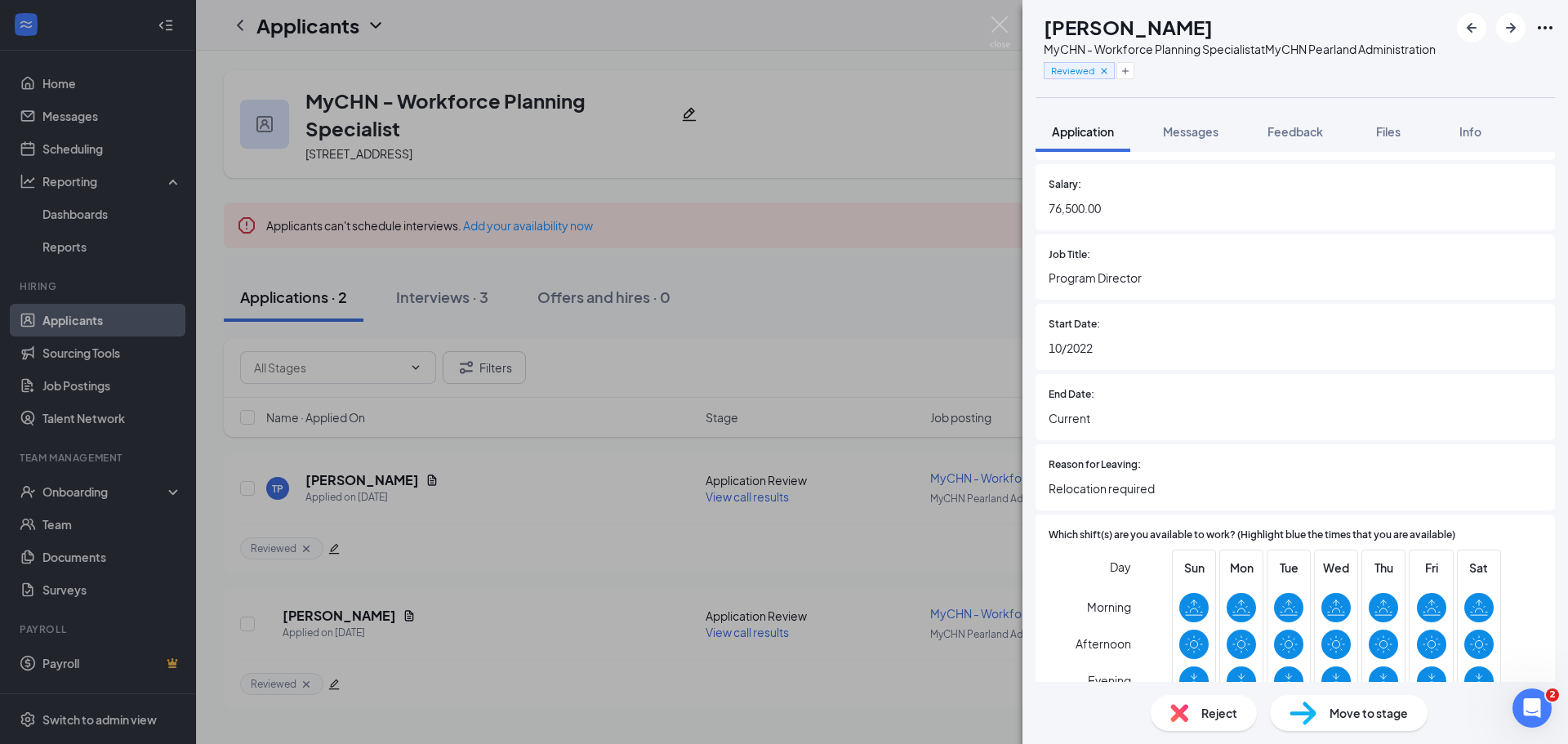
scroll to position [1144, 0]
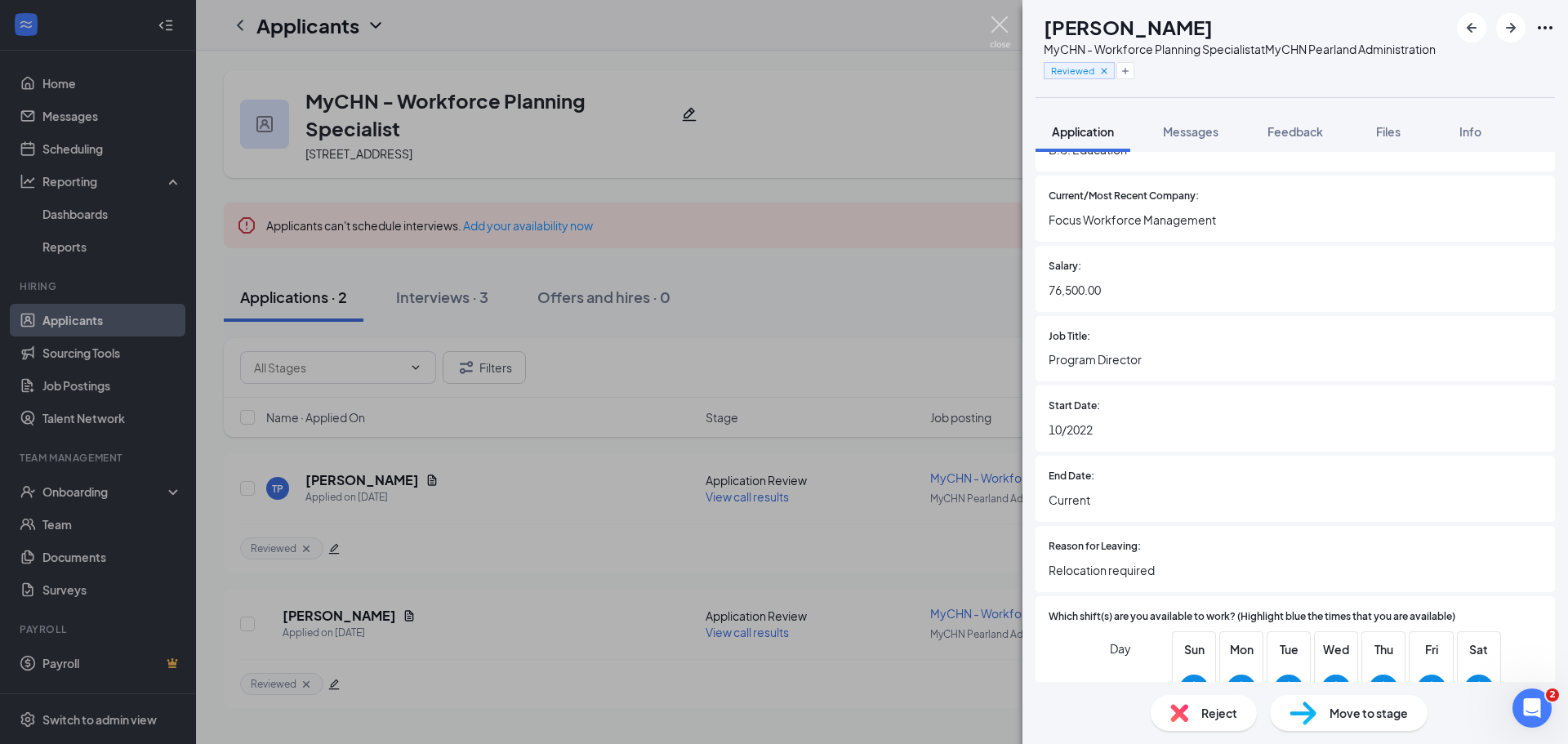
click at [992, 31] on img at bounding box center [1000, 32] width 21 height 32
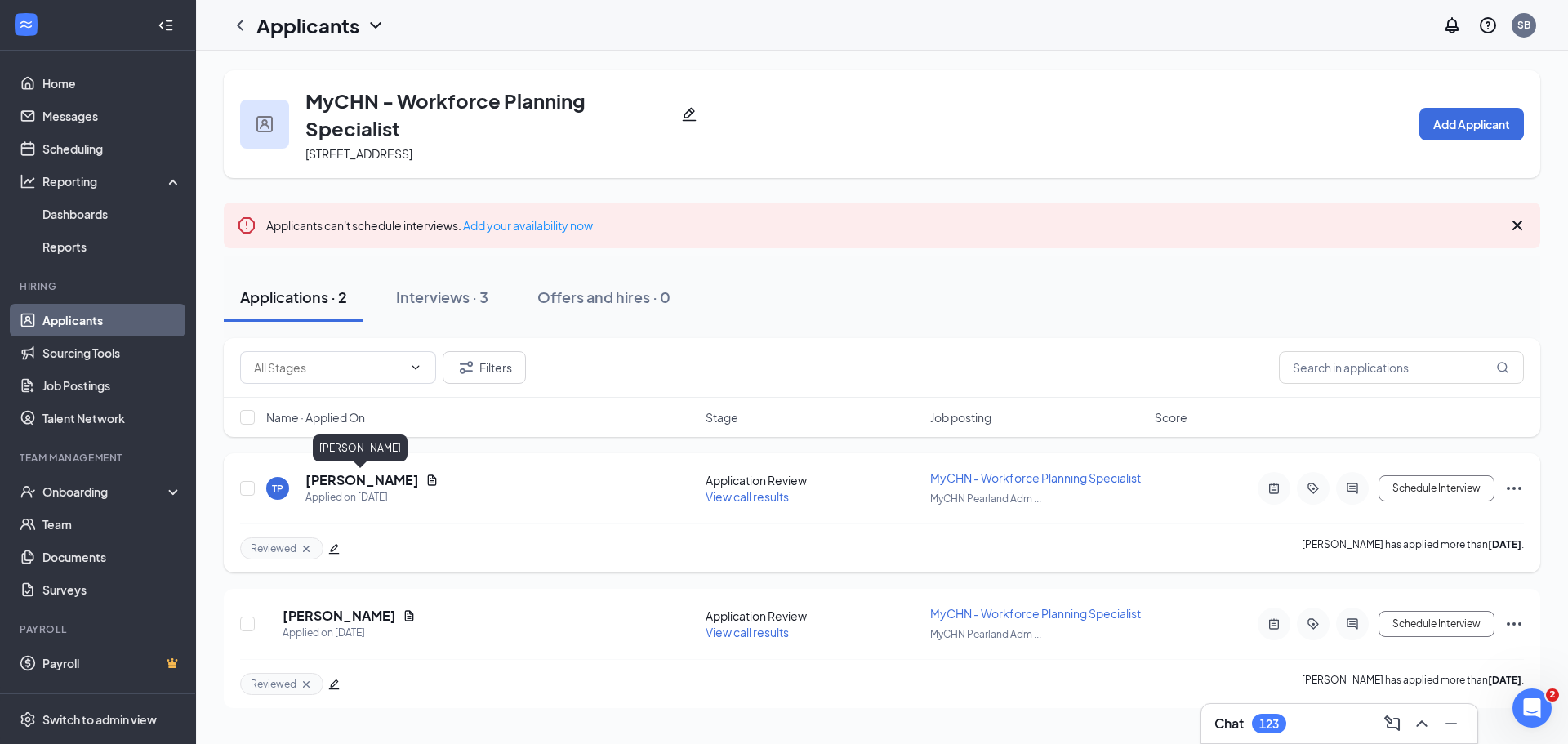
click at [381, 475] on h5 "[PERSON_NAME]" at bounding box center [362, 480] width 114 height 18
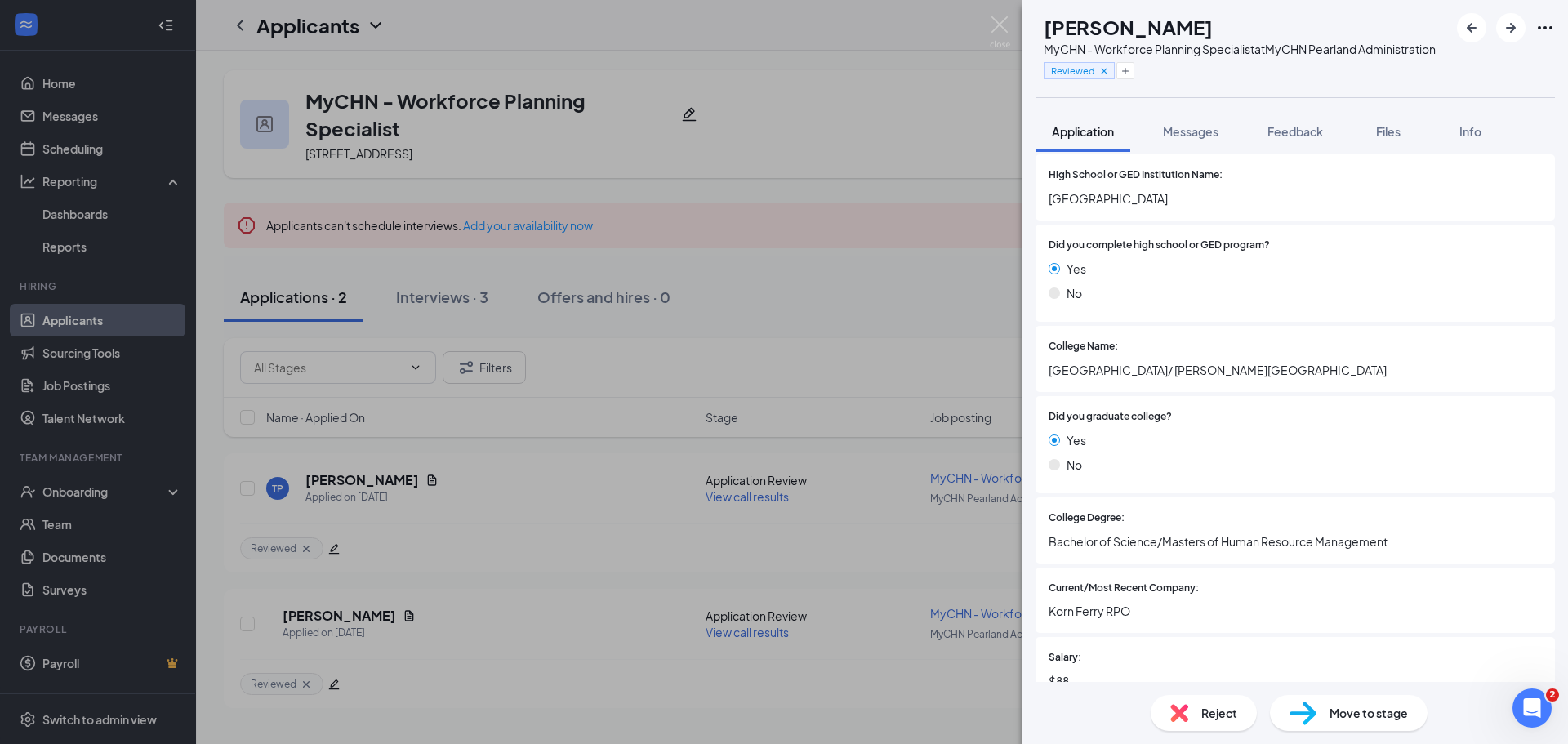
scroll to position [980, 0]
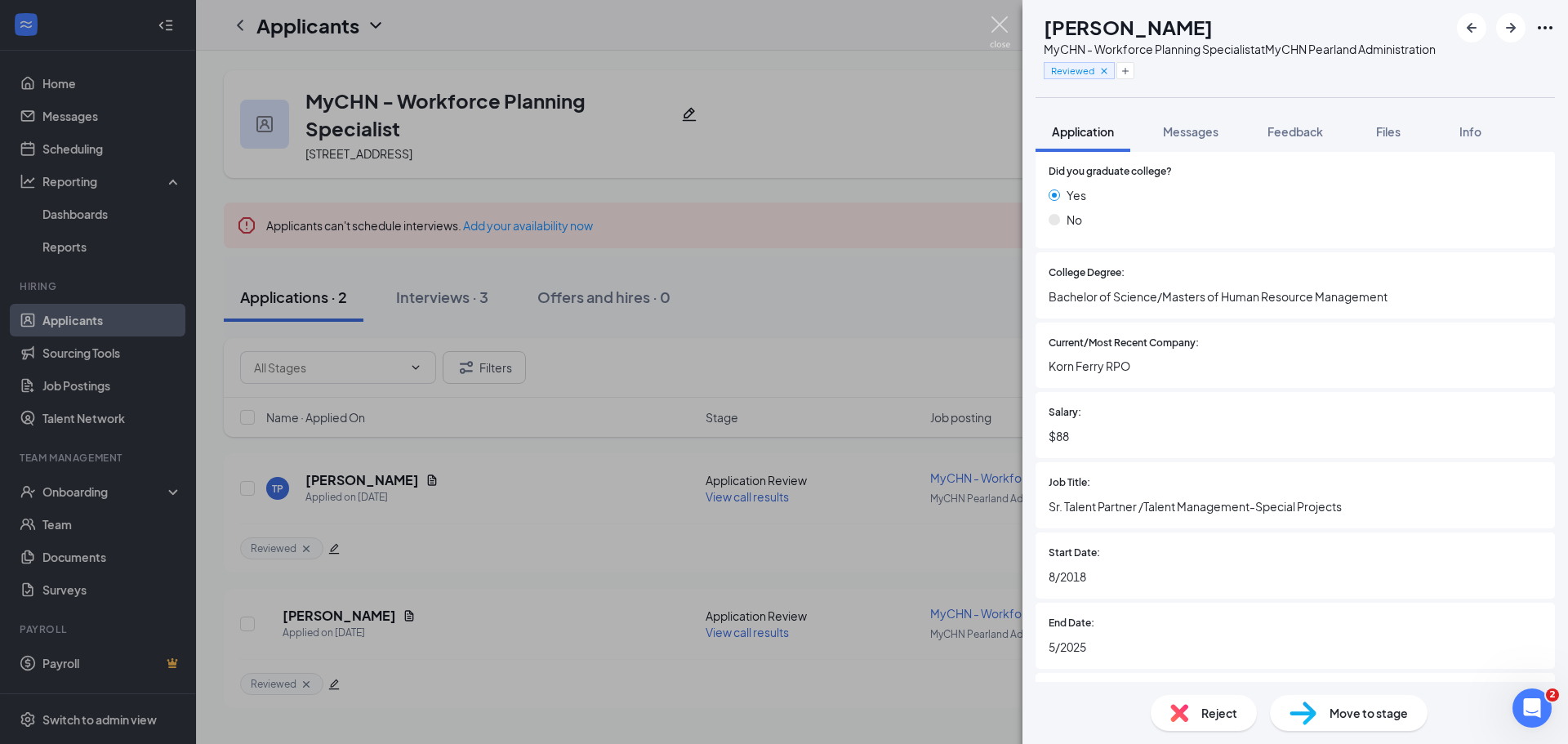
drag, startPoint x: 992, startPoint y: 29, endPoint x: 903, endPoint y: 80, distance: 102.6
click at [993, 29] on img at bounding box center [1000, 32] width 21 height 32
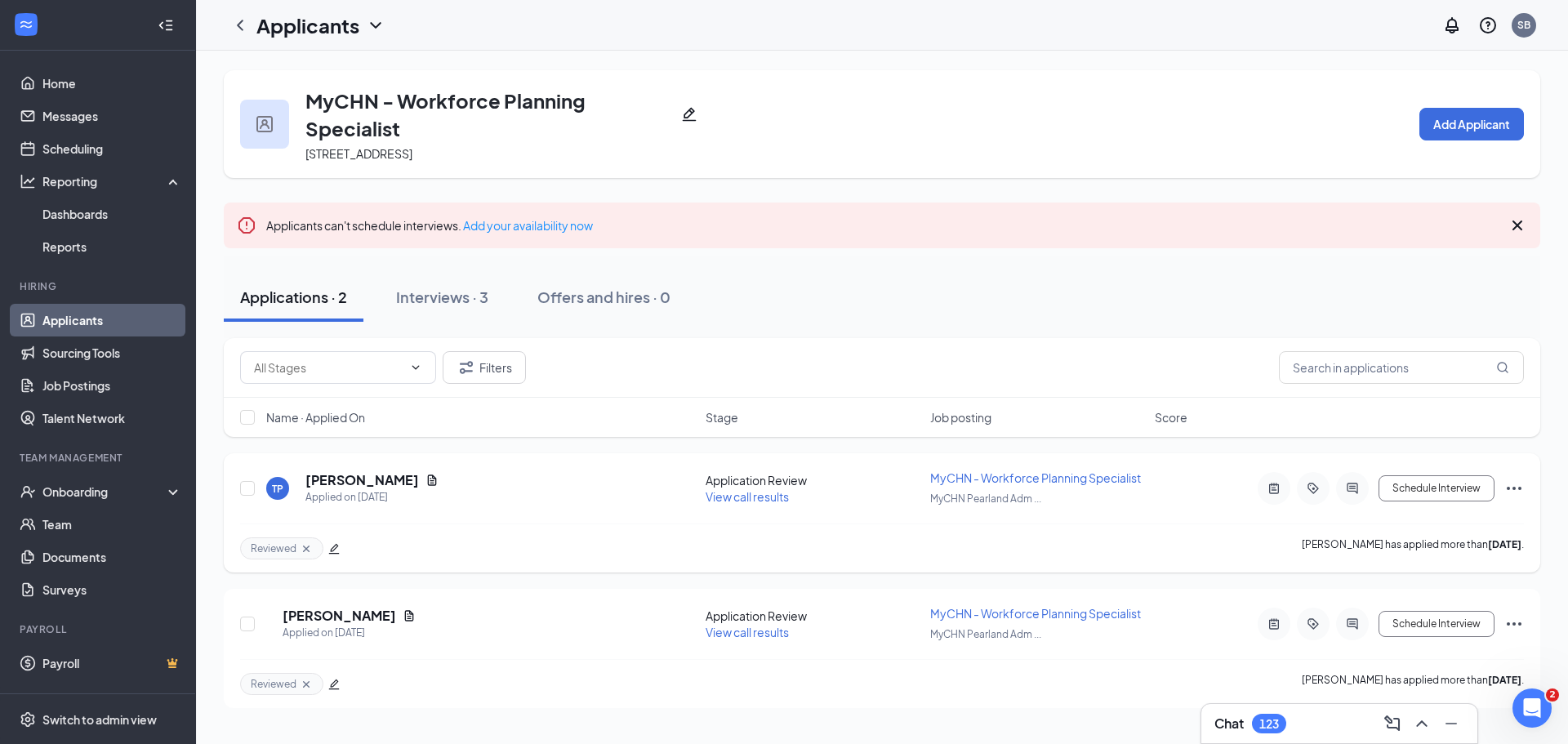
click at [735, 497] on span "View call results" at bounding box center [747, 497] width 83 height 15
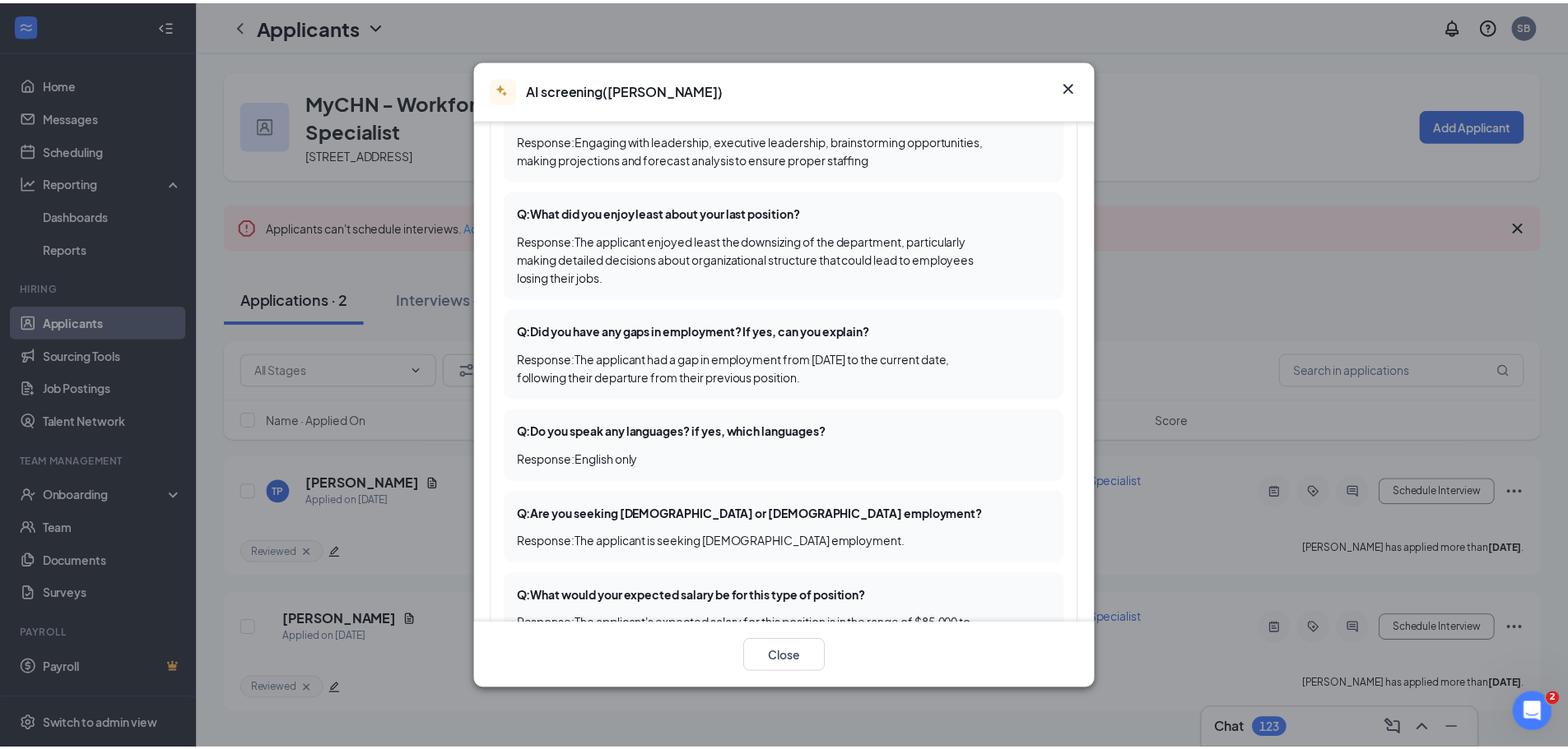
scroll to position [741, 0]
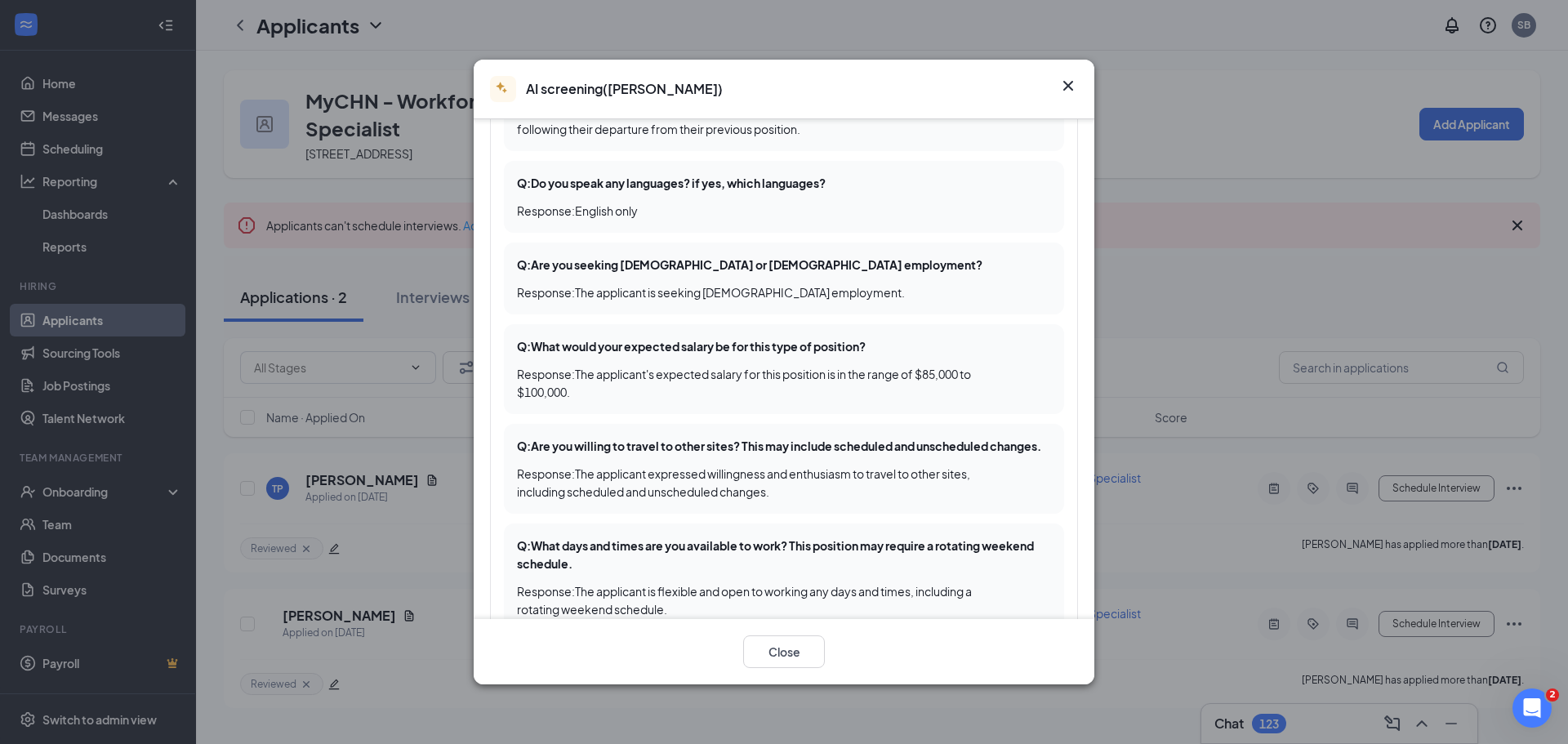
click at [1066, 87] on icon "Cross" at bounding box center [1069, 86] width 10 height 10
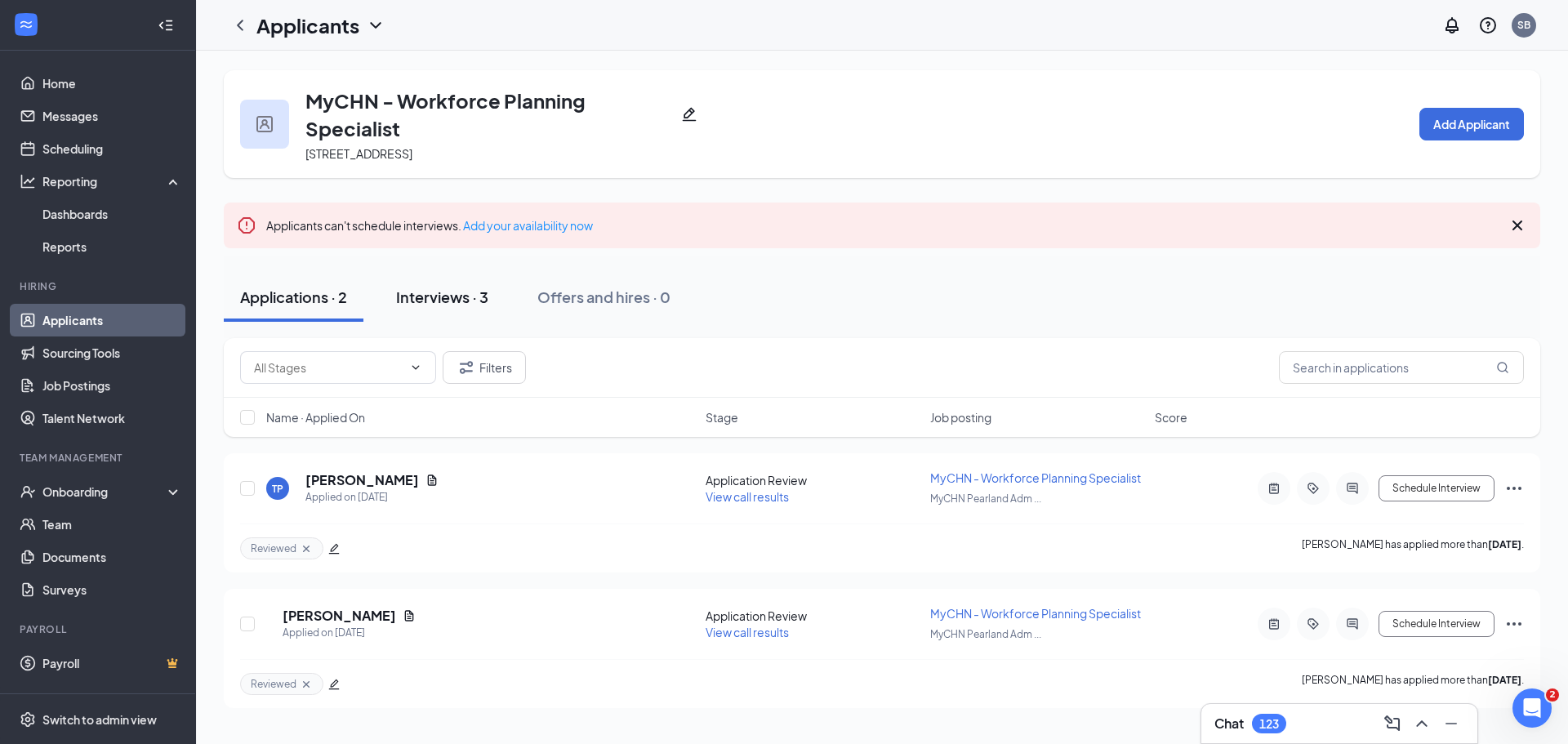
click at [459, 288] on div "Interviews · 3" at bounding box center [442, 297] width 92 height 21
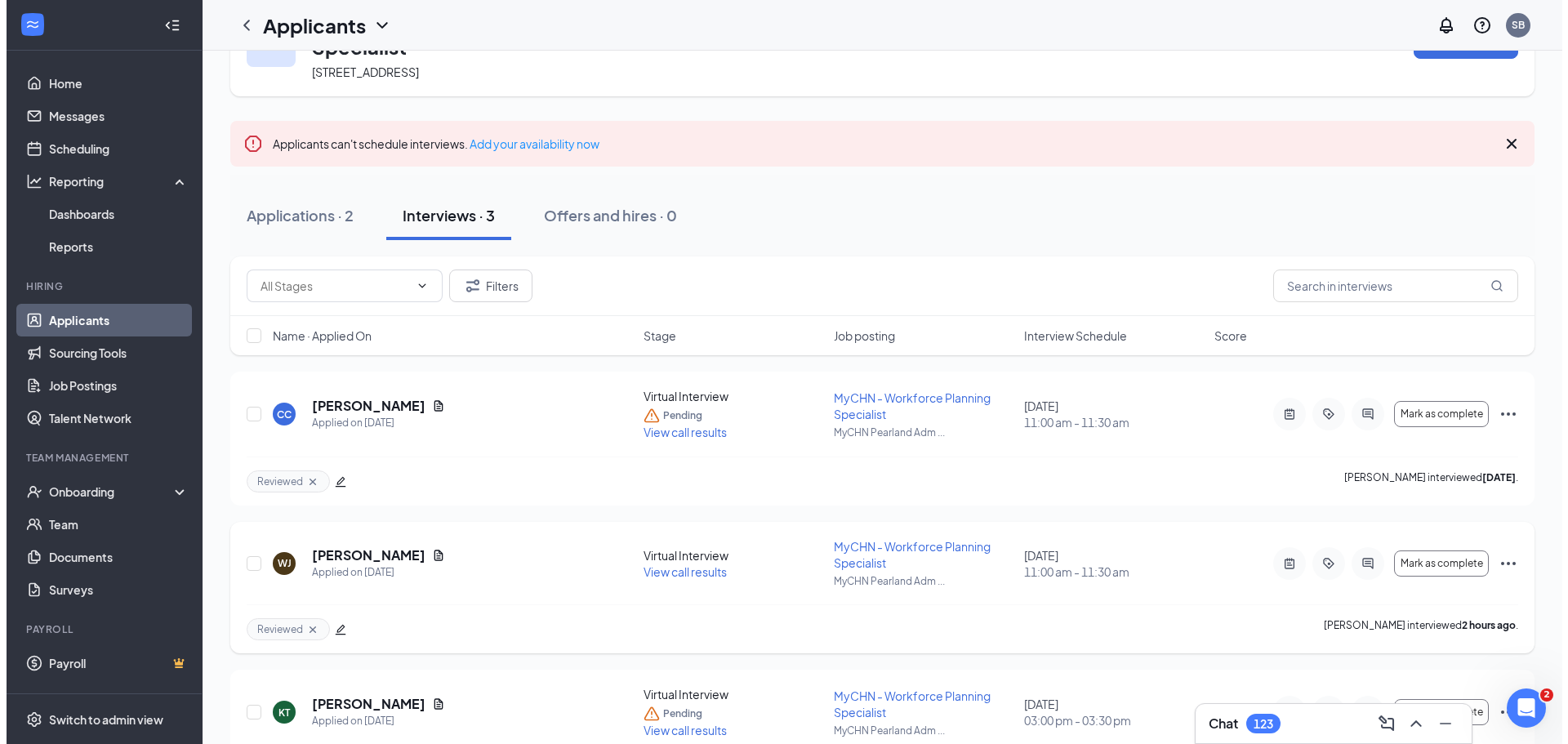
scroll to position [161, 0]
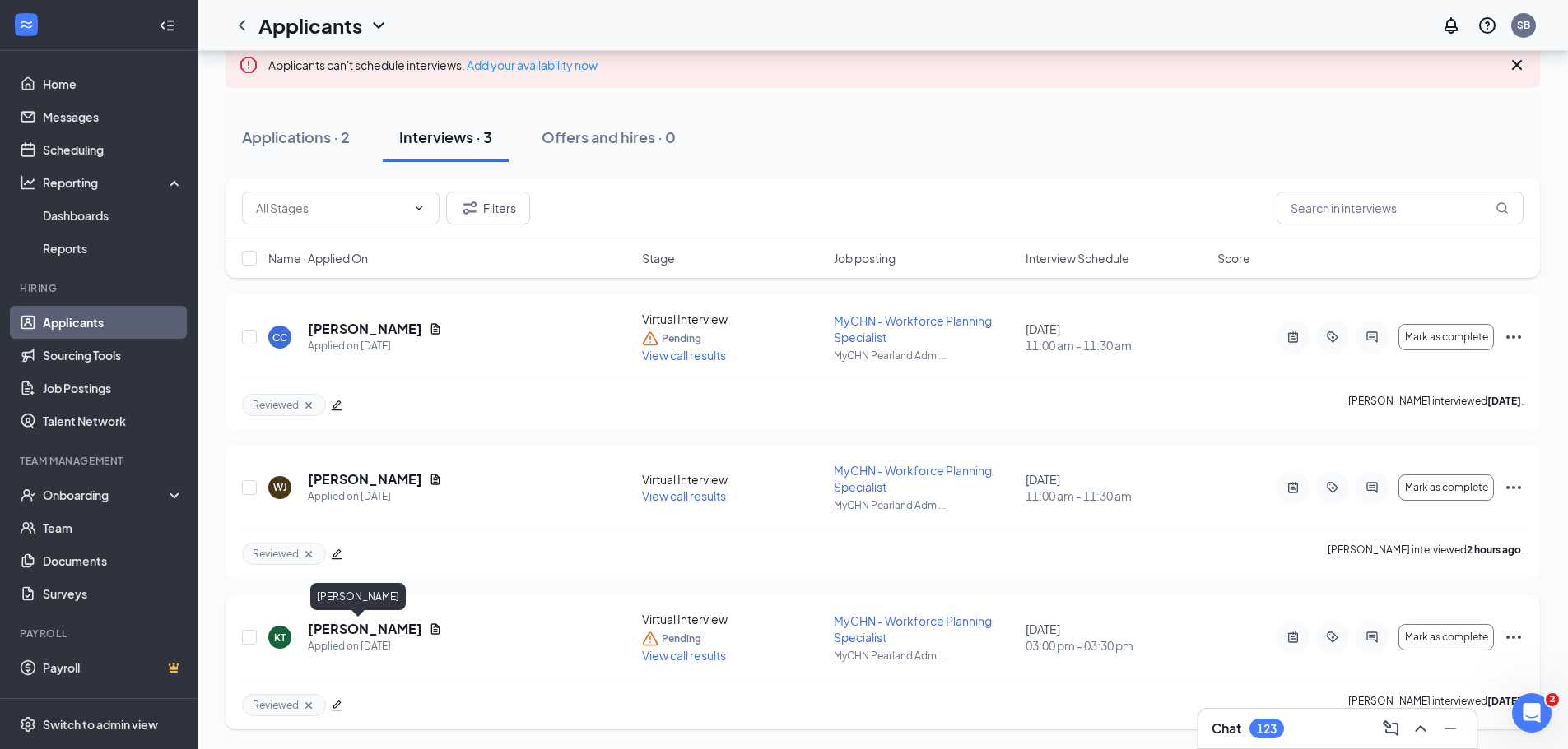
click at [347, 630] on h5 "[PERSON_NAME]" at bounding box center [364, 630] width 114 height 18
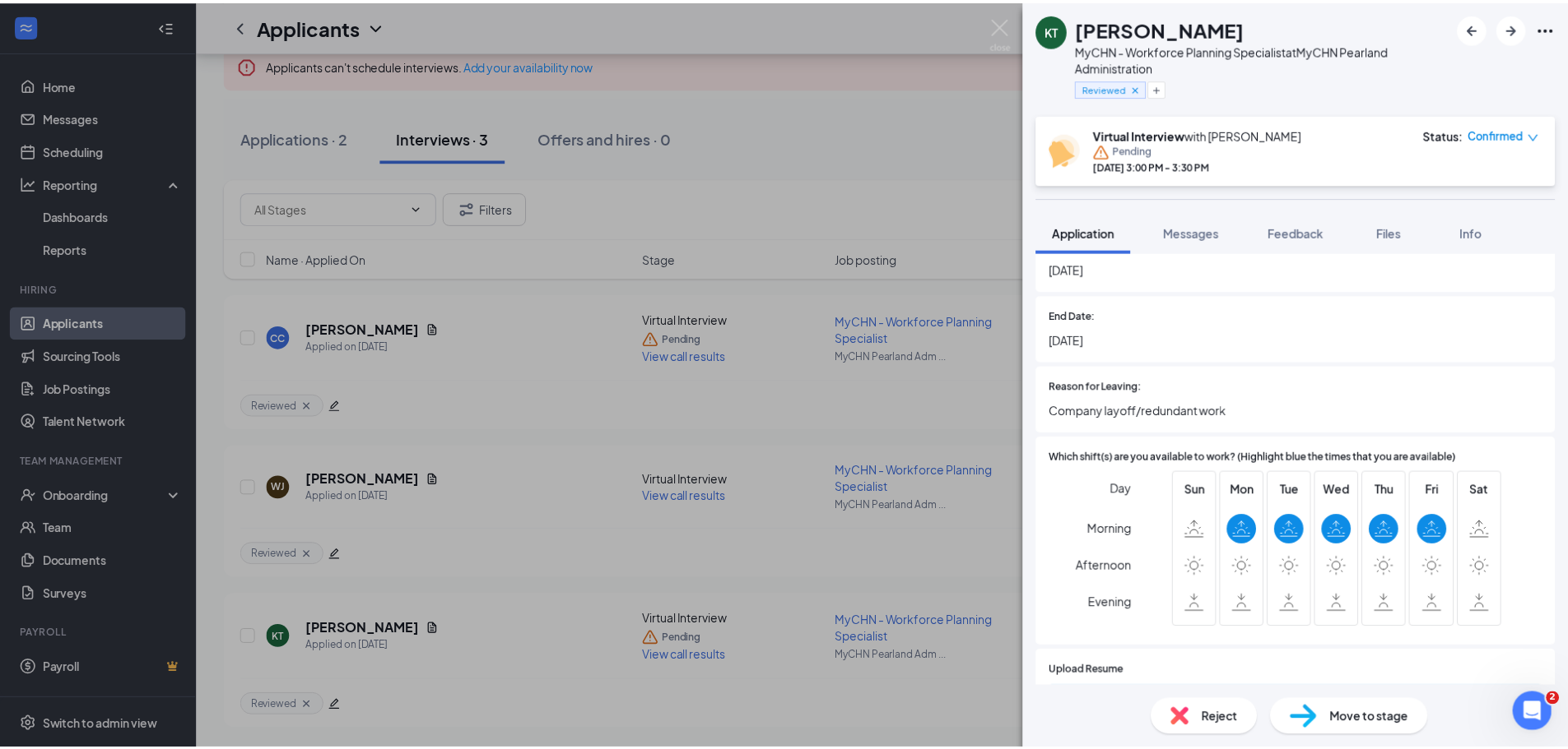
scroll to position [1478, 0]
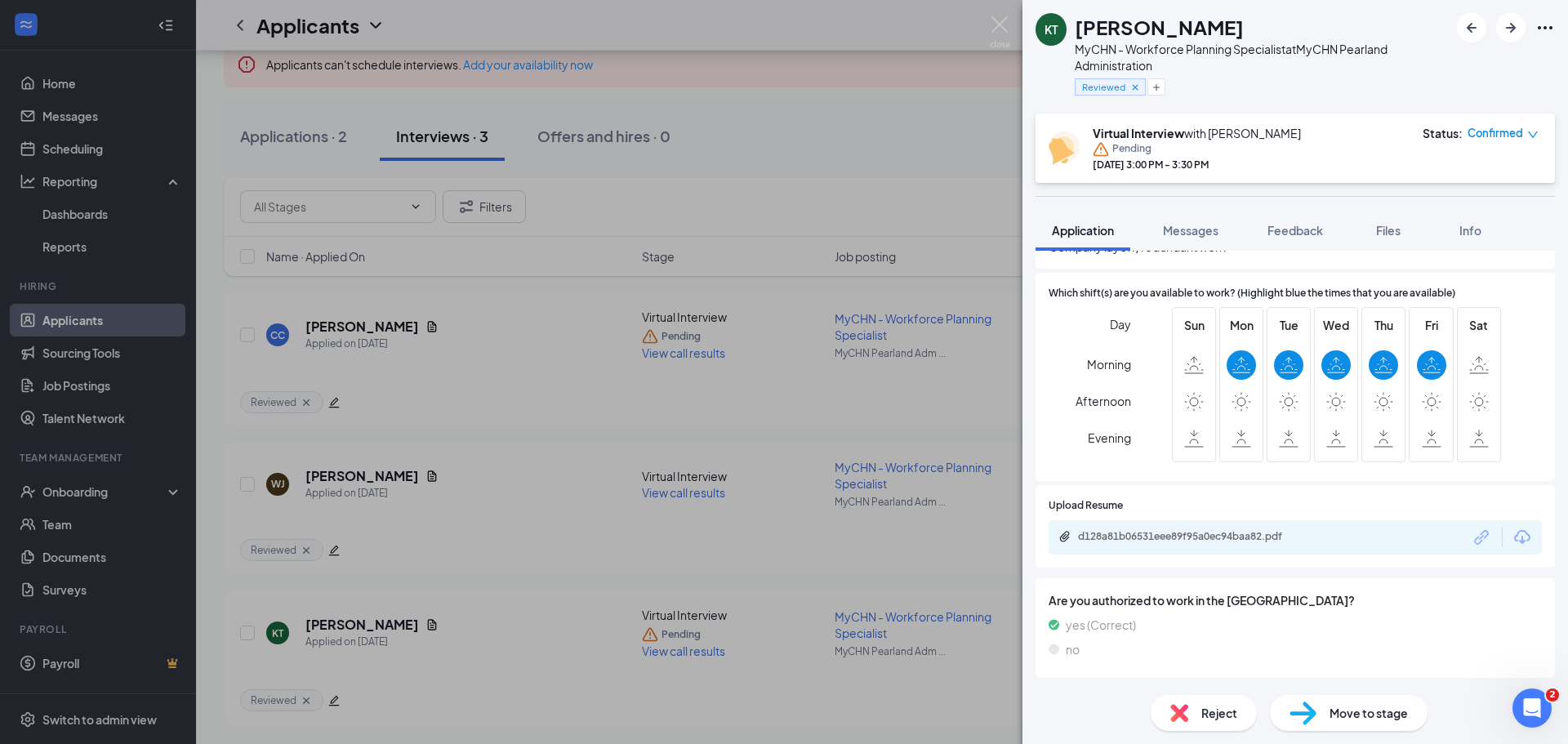
click at [665, 651] on div "KT [PERSON_NAME] MyCHN - Workforce Planning Specialist at MyCHN Pearland Admini…" at bounding box center [784, 372] width 1568 height 744
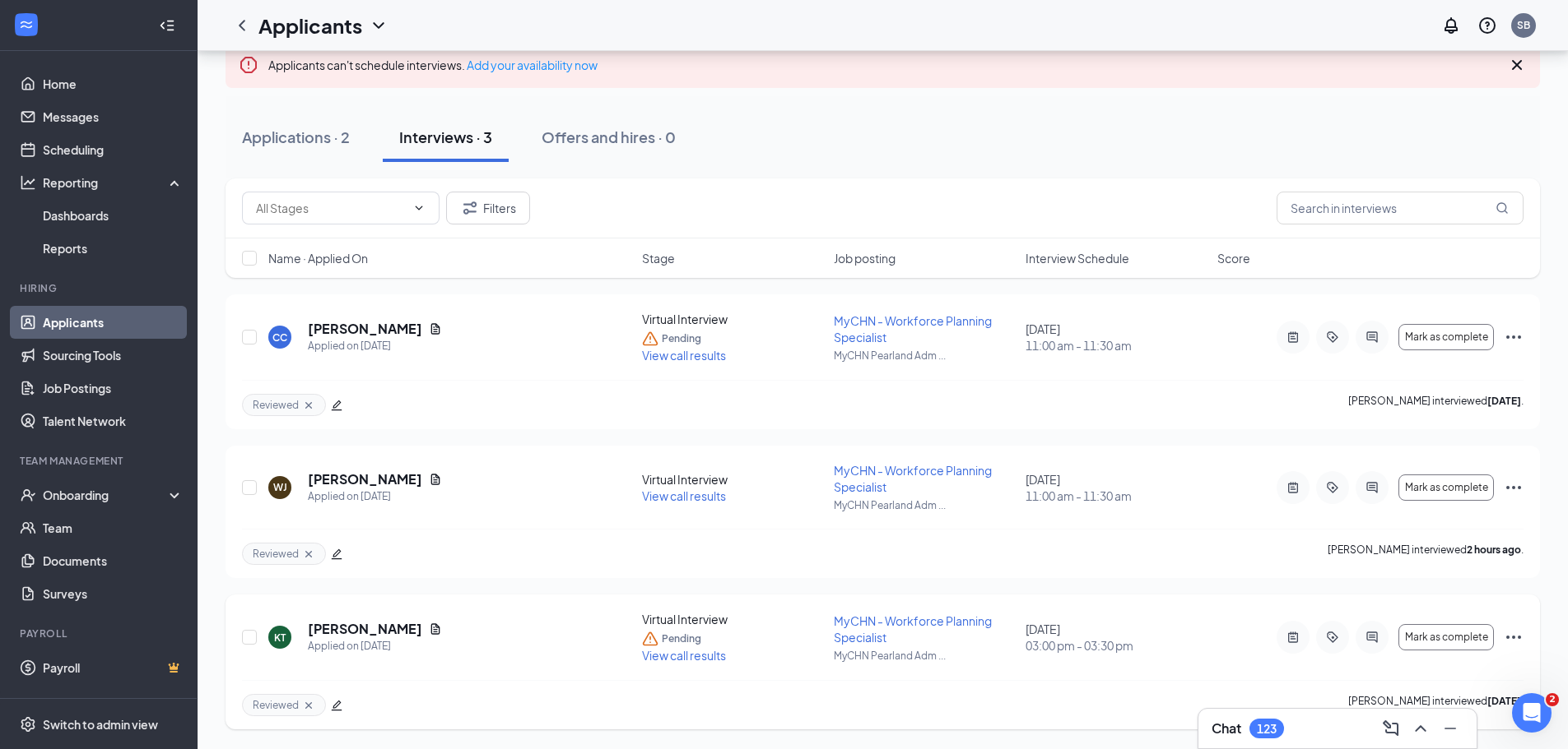
click at [700, 658] on span "View call results" at bounding box center [683, 655] width 84 height 15
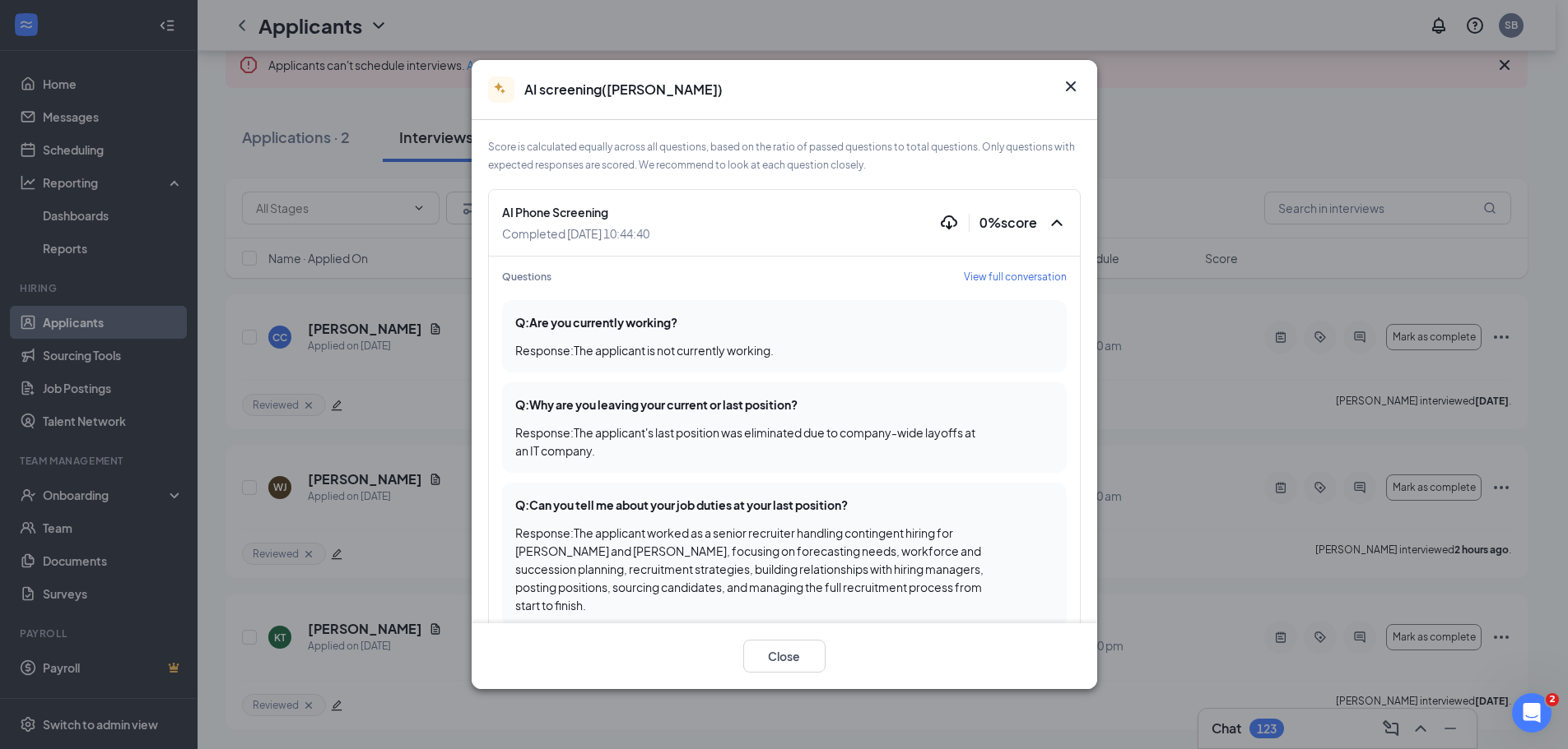
click at [1073, 84] on icon "Cross" at bounding box center [1070, 87] width 10 height 10
